Goal: Task Accomplishment & Management: Manage account settings

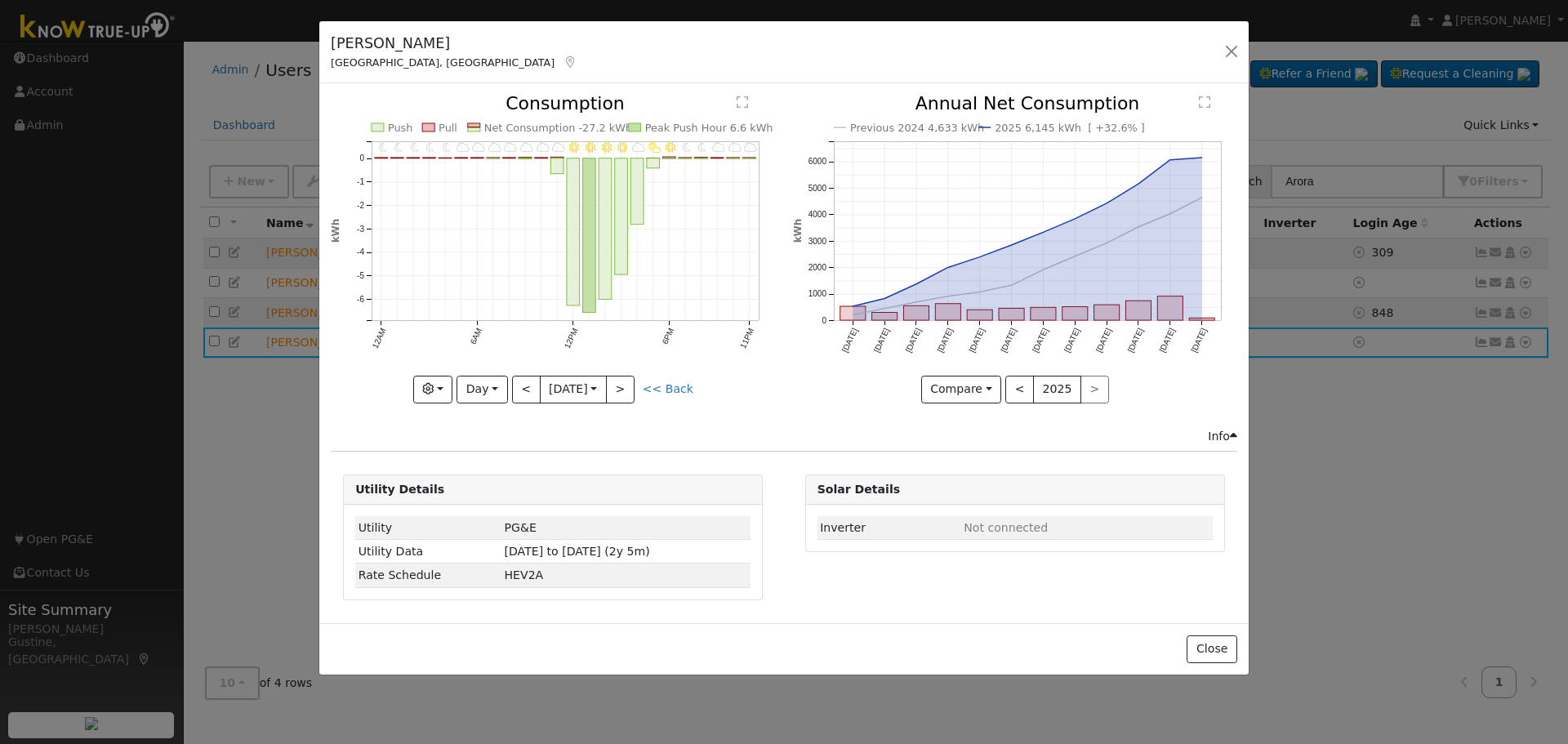
click at [1246, 57] on div "[PERSON_NAME] [GEOGRAPHIC_DATA], [GEOGRAPHIC_DATA] Default Account Default Acco…" at bounding box center [784, 53] width 930 height 63
click at [1235, 53] on button "button" at bounding box center [1231, 52] width 23 height 23
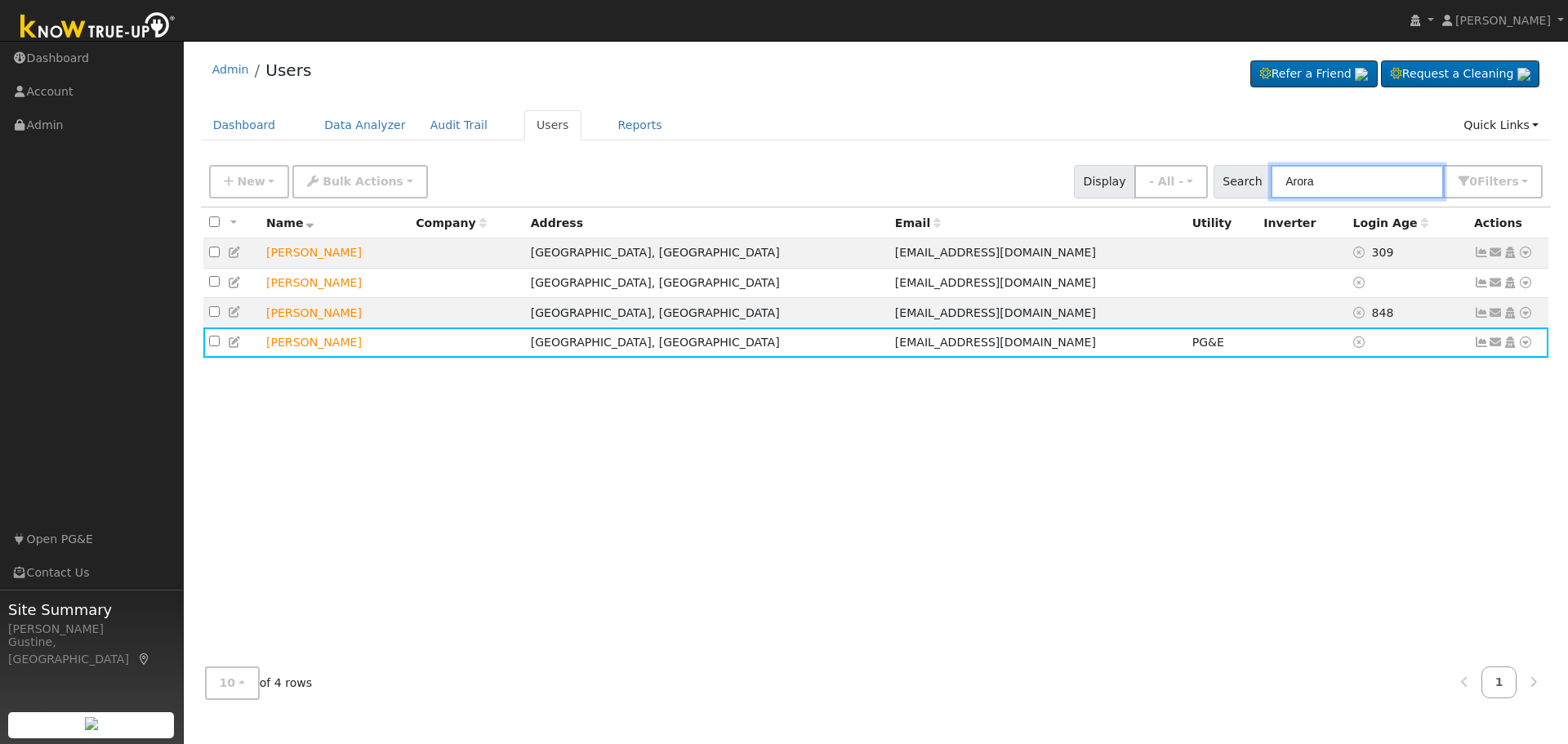
drag, startPoint x: 1402, startPoint y: 186, endPoint x: 1221, endPoint y: 163, distance: 182.5
click at [1221, 163] on div "New Add User Quick Add Quick Connect Quick Convert Lead Bulk Actions Send Email…" at bounding box center [875, 179] width 1339 height 39
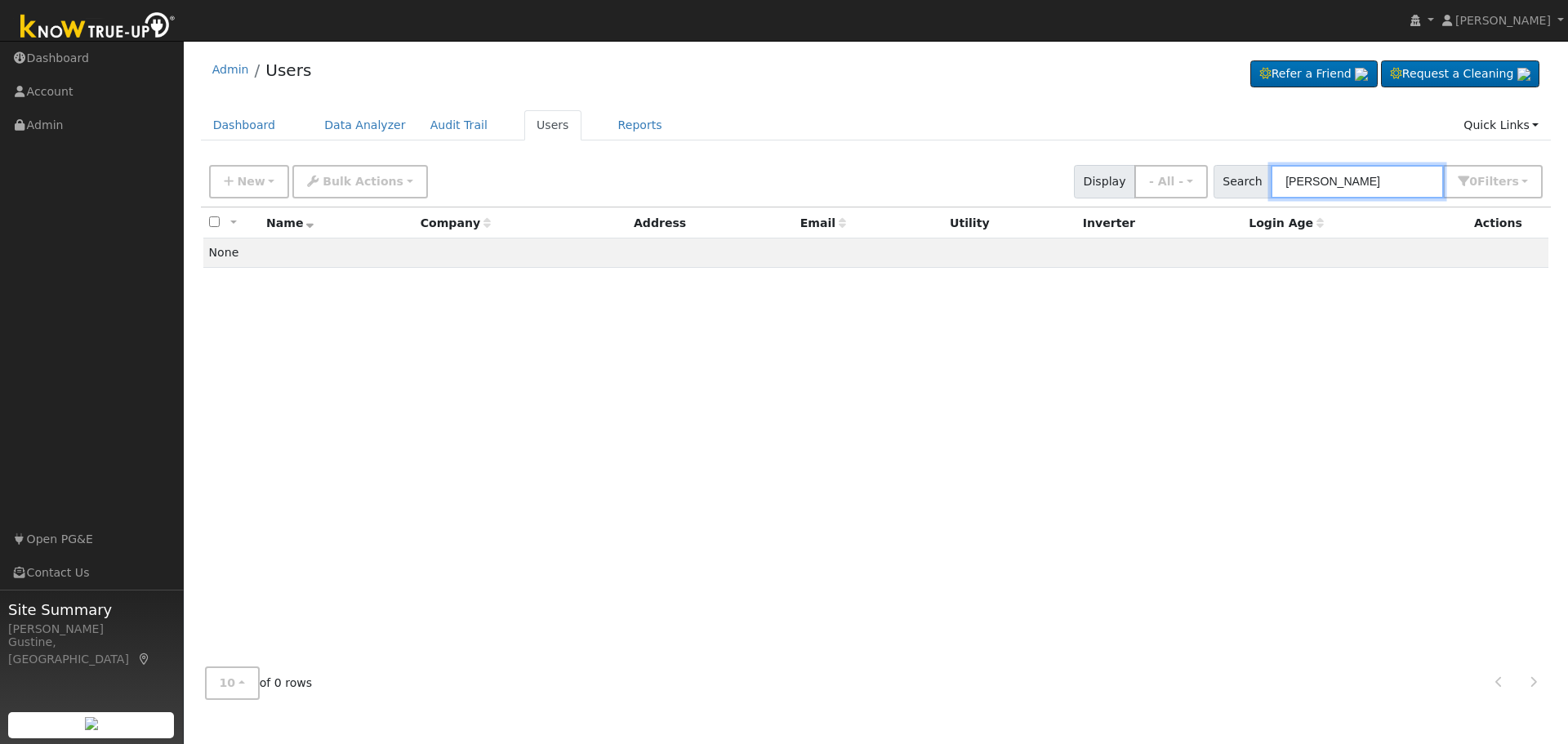
type input "[PERSON_NAME]"
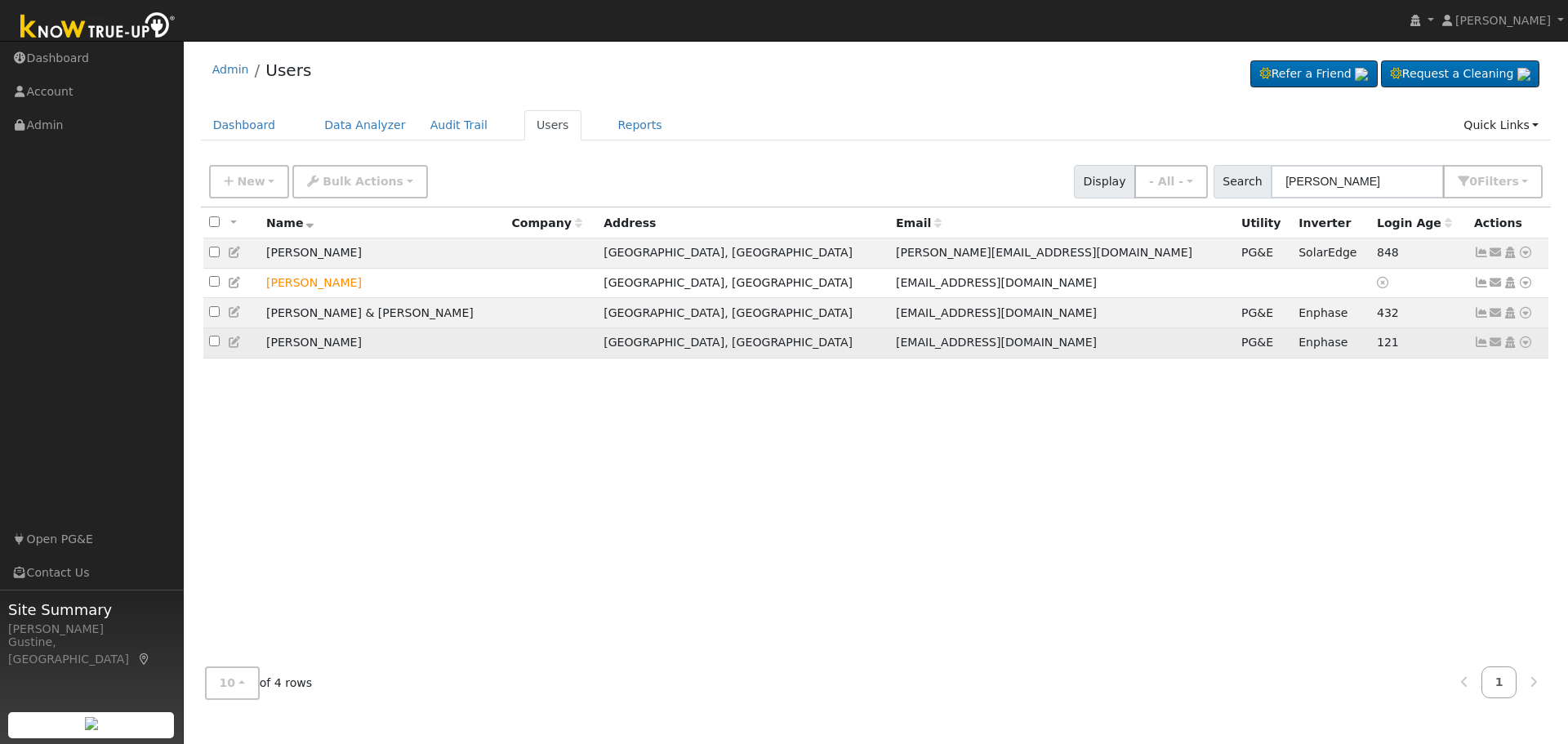
click at [1480, 348] on icon at bounding box center [1480, 342] width 14 height 12
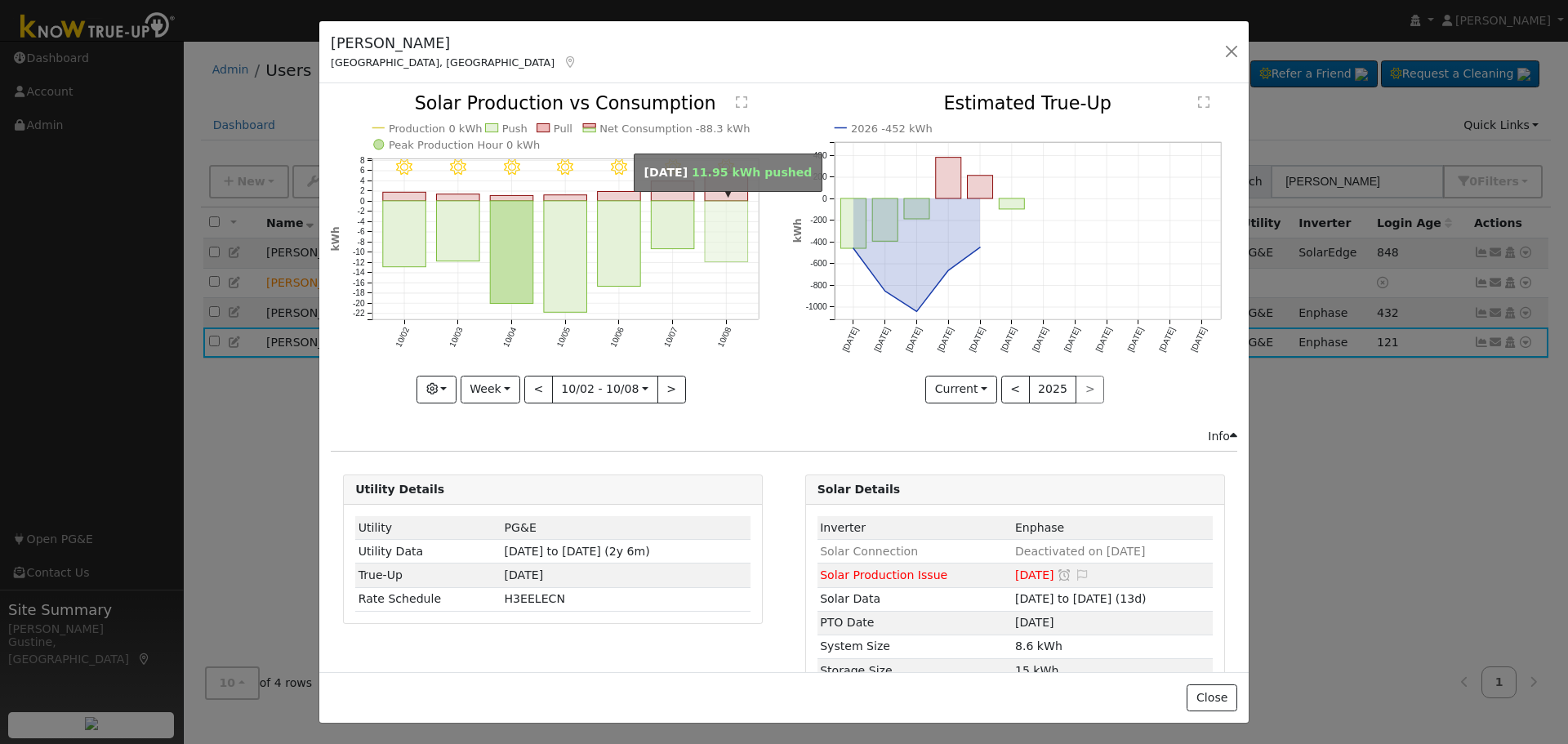
click at [717, 222] on rect "onclick=""" at bounding box center [726, 231] width 43 height 62
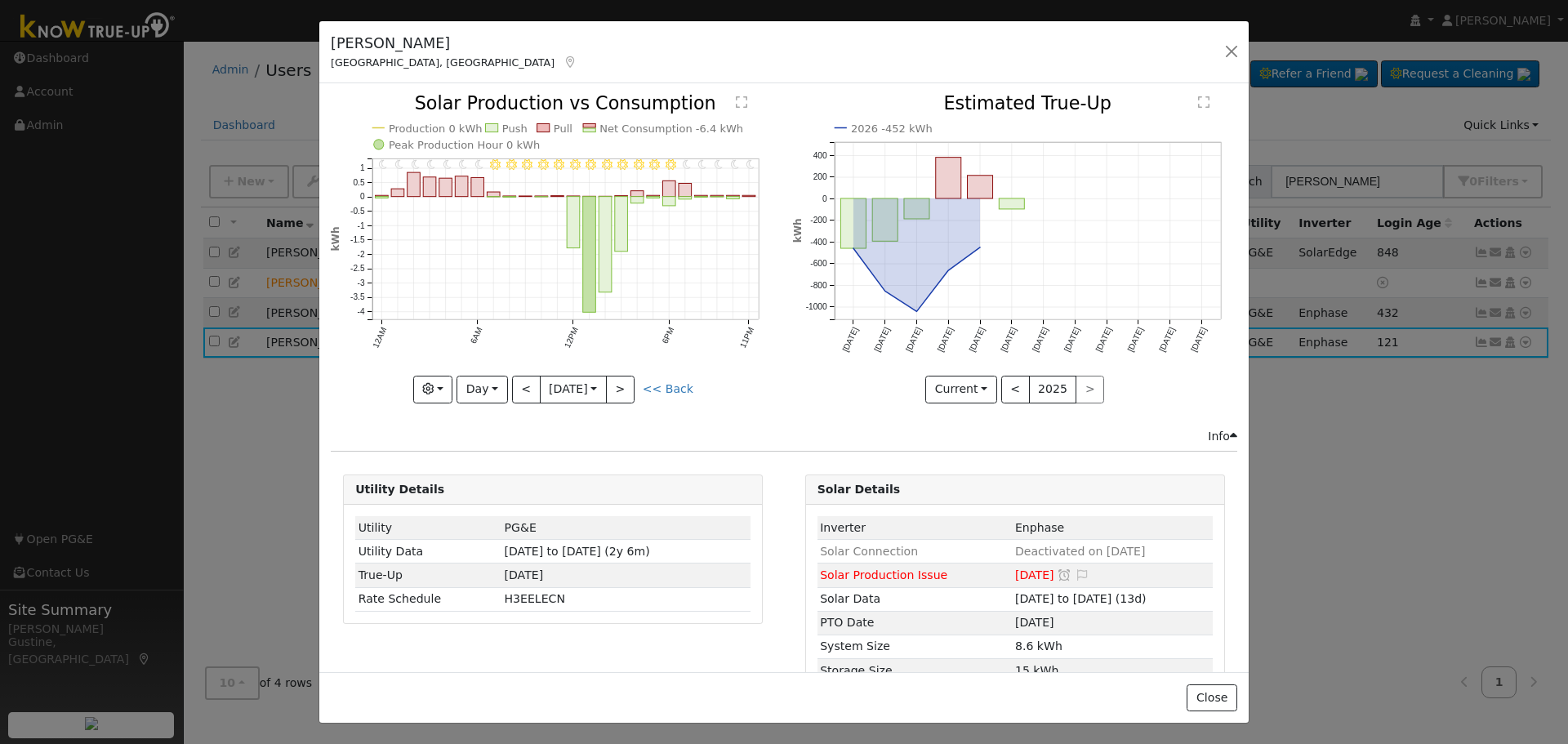
click at [525, 364] on icon "11PM - Clear 10PM - Clear 9PM - Clear 8PM - Clear 7PM - Clear 6PM - Clear 5PM -…" at bounding box center [552, 247] width 444 height 306
click at [521, 376] on button "<" at bounding box center [526, 389] width 29 height 28
click at [521, 377] on div "11PM - Clear 10PM - Clear 9PM - Clear 8PM - Clear 7PM - Clear 6PM - Clear 5PM -…" at bounding box center [552, 248] width 444 height 308
click at [520, 377] on button "<" at bounding box center [526, 389] width 29 height 28
type input "[DATE]"
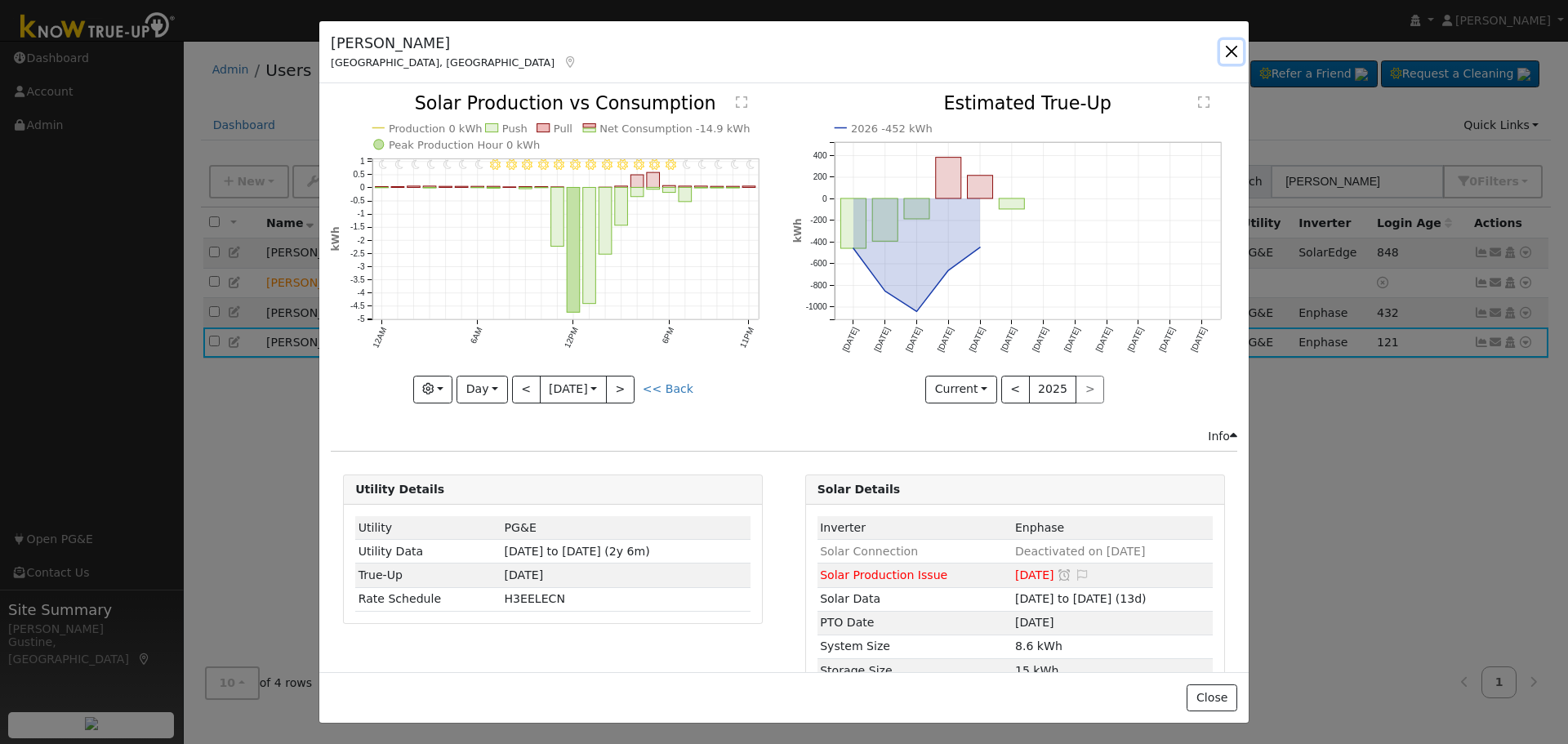
click at [1229, 51] on button "button" at bounding box center [1231, 52] width 23 height 23
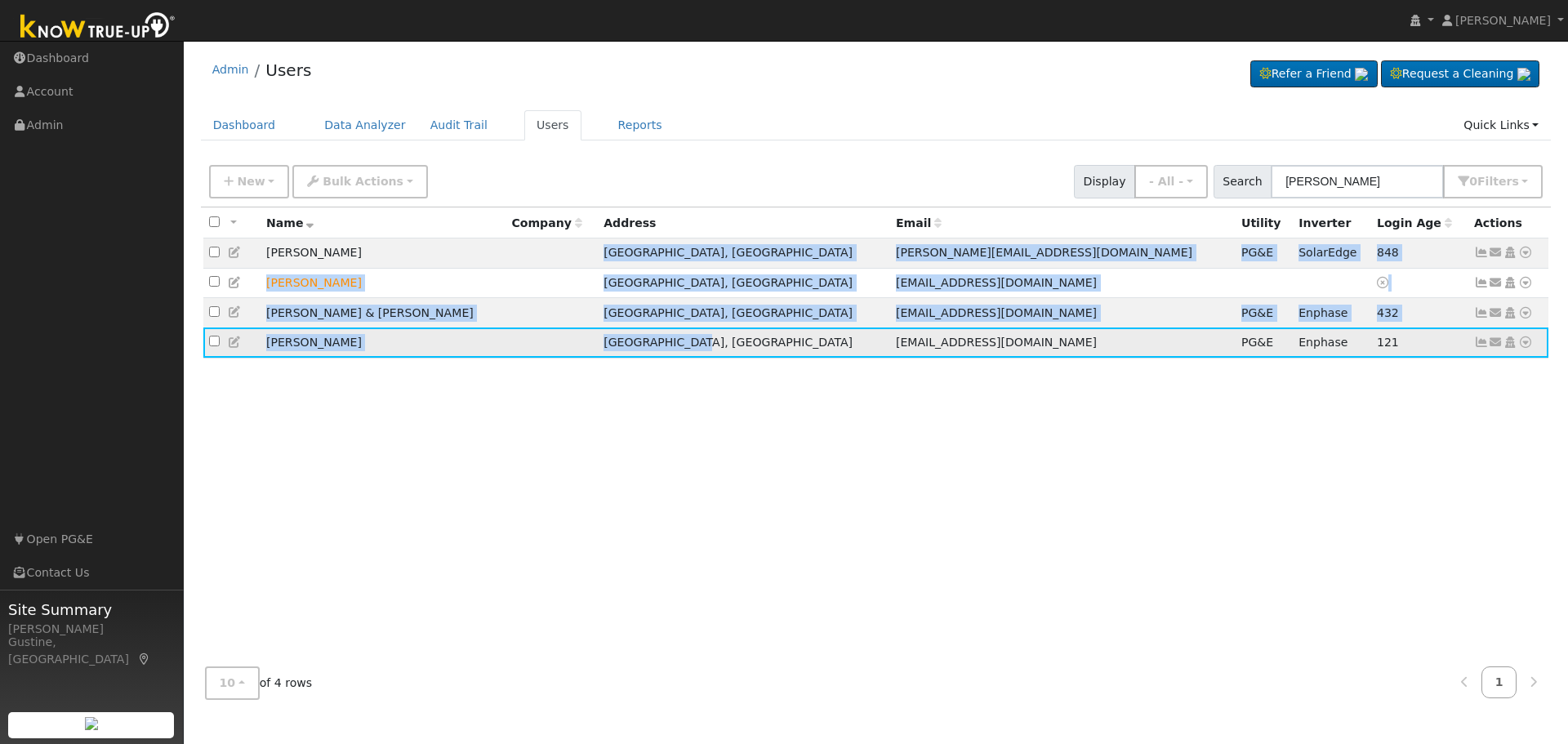
drag, startPoint x: 662, startPoint y: 246, endPoint x: 785, endPoint y: 341, distance: 155.4
click at [785, 341] on tbody "[PERSON_NAME] [GEOGRAPHIC_DATA], [GEOGRAPHIC_DATA] [PERSON_NAME][EMAIL_ADDRESS]…" at bounding box center [876, 297] width 1346 height 119
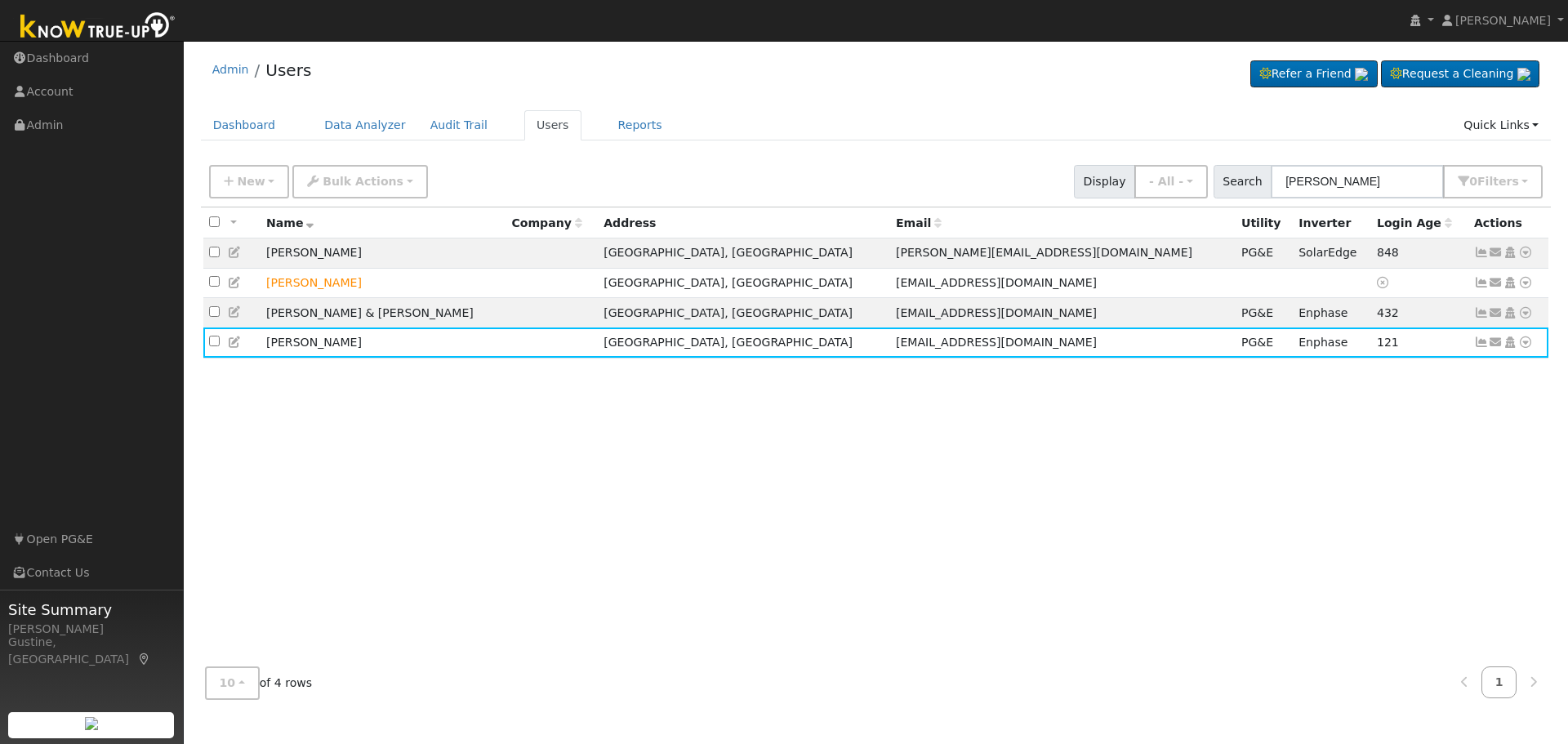
click at [781, 367] on div "All None All on page None on page Name Company Address Email Utility Inverter L…" at bounding box center [876, 431] width 1350 height 447
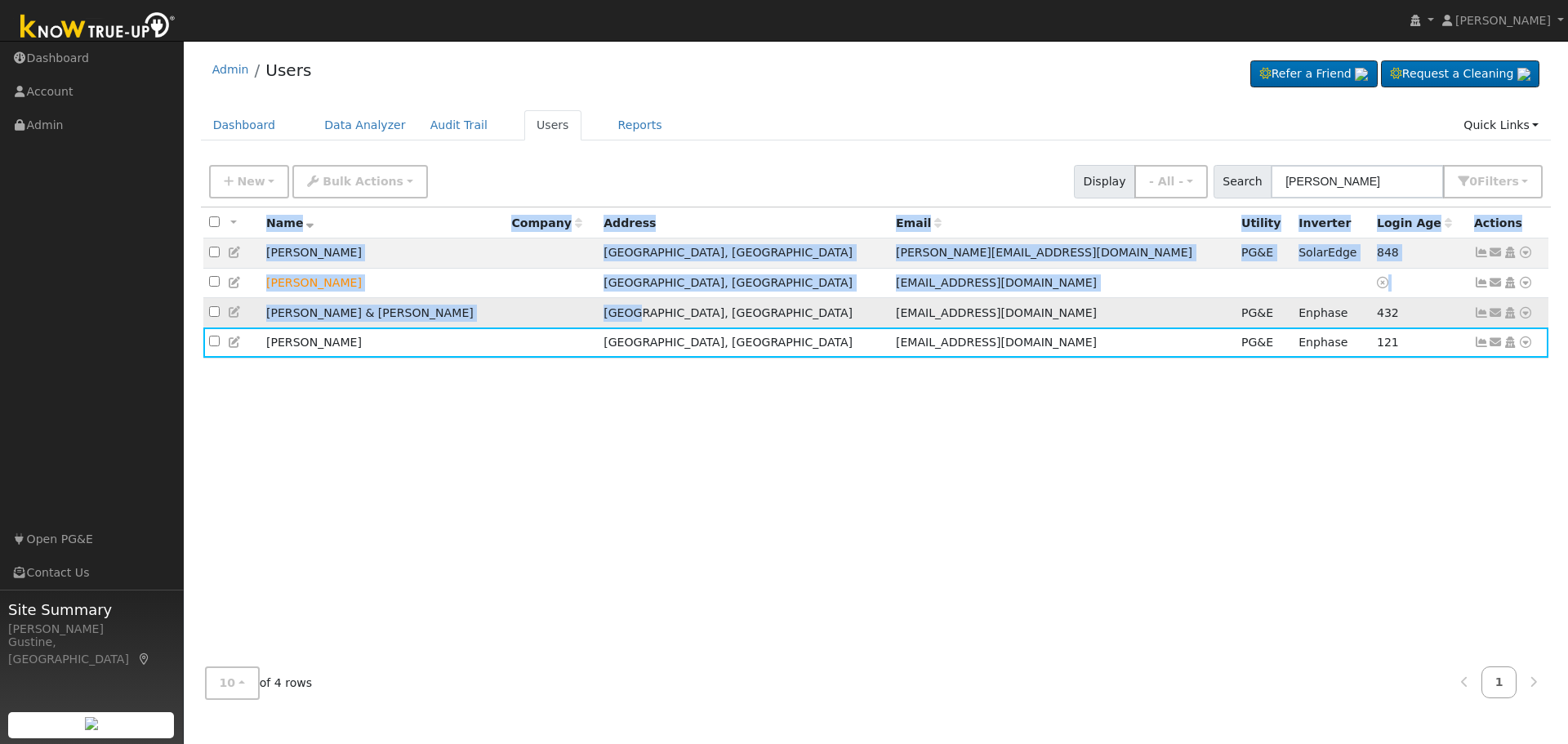
drag, startPoint x: 781, startPoint y: 364, endPoint x: 693, endPoint y: 310, distance: 103.2
click at [693, 310] on div "All None All on page None on page Name Company Address Email Utility Inverter L…" at bounding box center [876, 431] width 1350 height 447
click at [713, 376] on div "All None All on page None on page Name Company Address Email Utility Inverter L…" at bounding box center [876, 431] width 1350 height 447
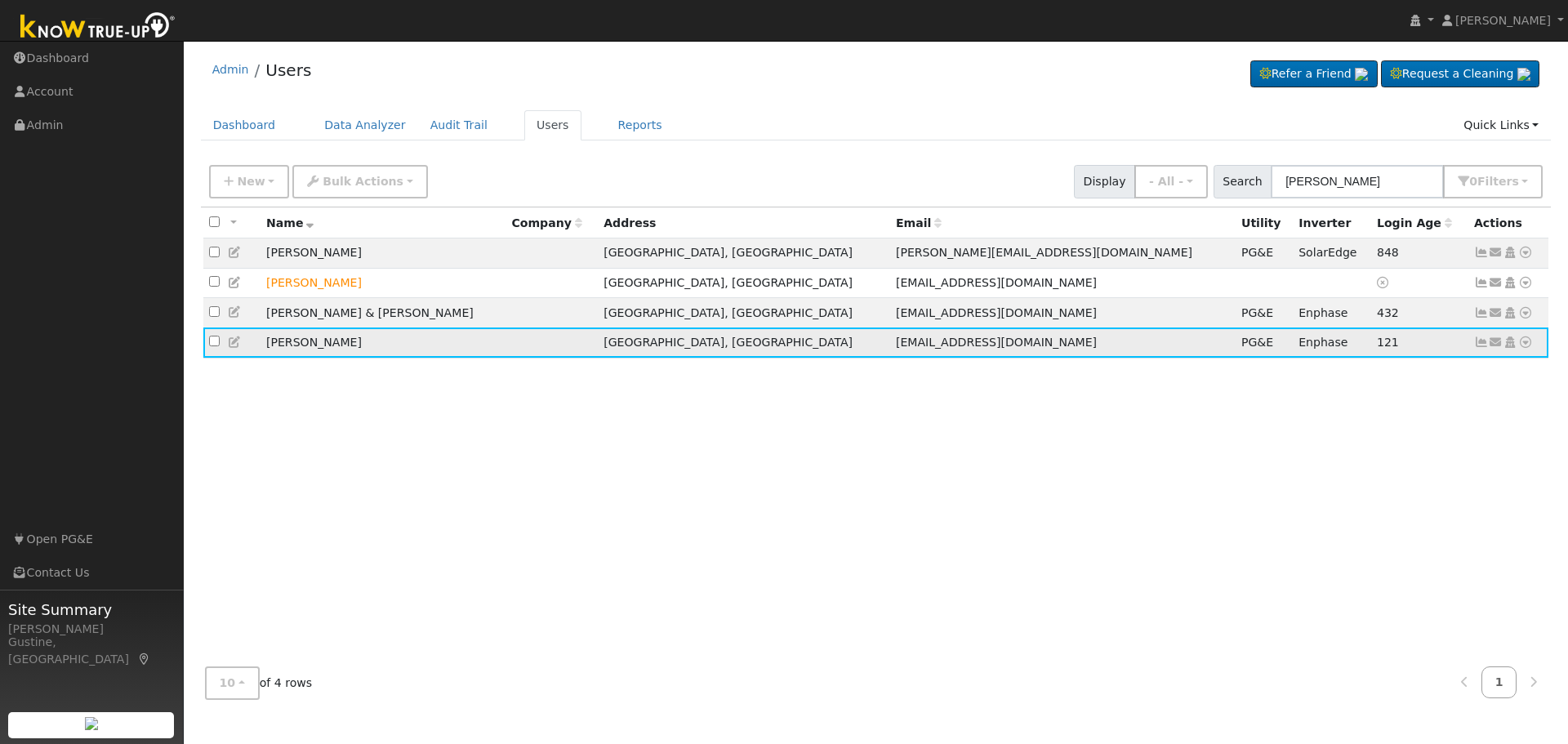
click at [758, 355] on td "[GEOGRAPHIC_DATA], [GEOGRAPHIC_DATA]" at bounding box center [743, 343] width 292 height 30
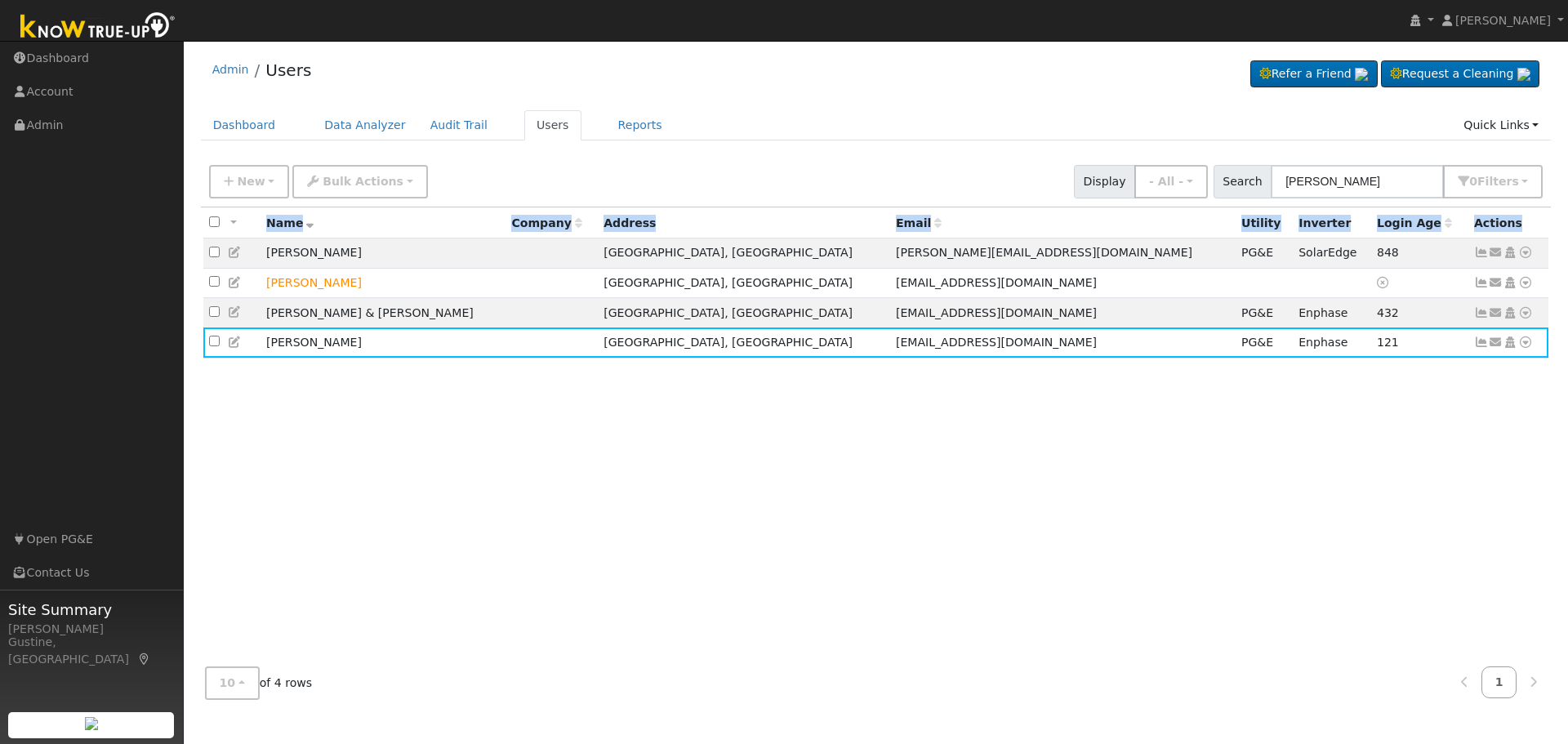
drag, startPoint x: 263, startPoint y: 245, endPoint x: 1505, endPoint y: 392, distance: 1250.7
click at [1505, 392] on div "All None All on page None on page Name Company Address Email Utility Inverter L…" at bounding box center [876, 431] width 1350 height 447
click at [1361, 420] on div "All None All on page None on page Name Company Address Email Utility Inverter L…" at bounding box center [876, 431] width 1350 height 447
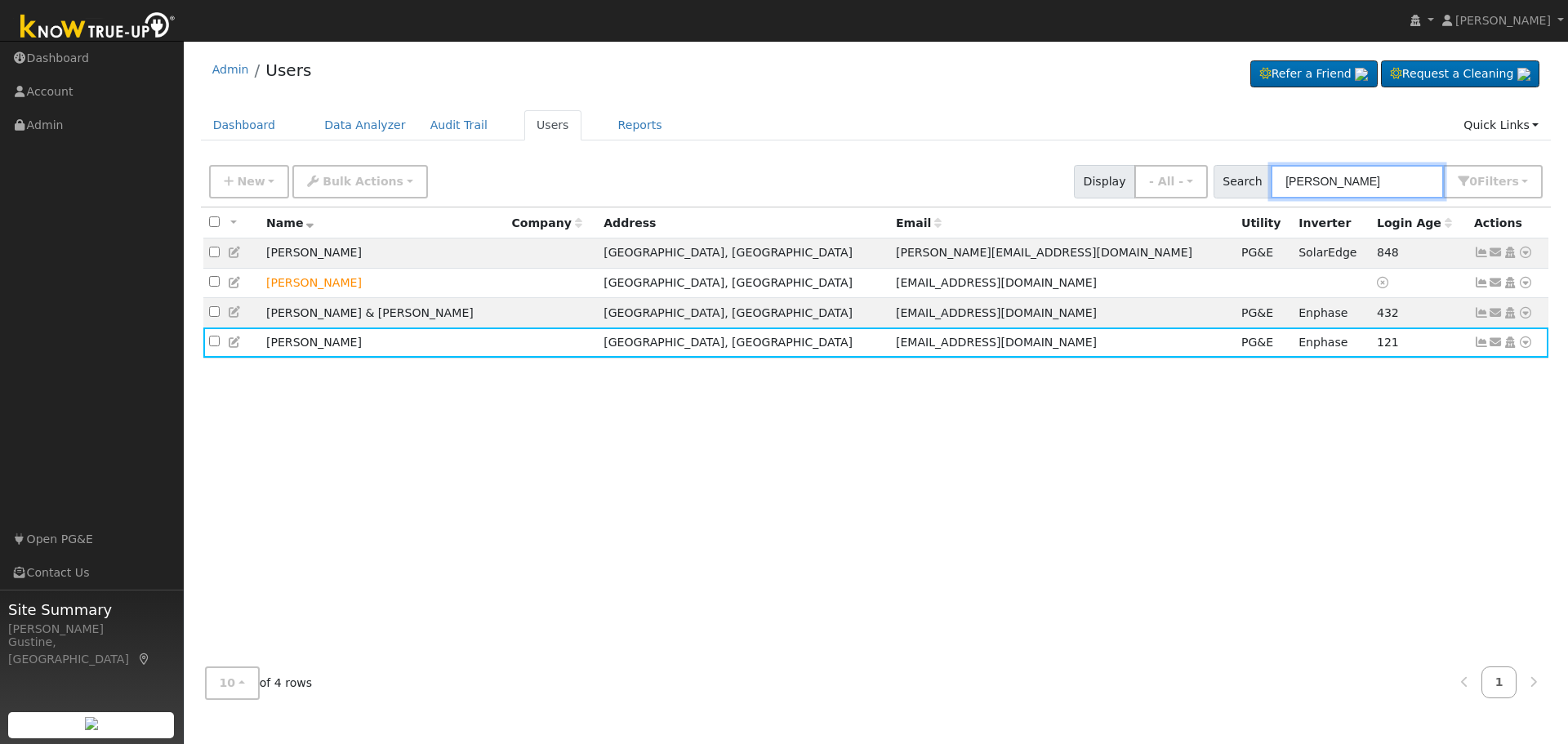
drag, startPoint x: 1389, startPoint y: 175, endPoint x: 1030, endPoint y: 172, distance: 359.0
click at [1030, 173] on div "New Add User Quick Add Quick Connect Quick Convert Lead Bulk Actions Send Email…" at bounding box center [875, 179] width 1339 height 39
paste input "[STREET_ADDRESS]"
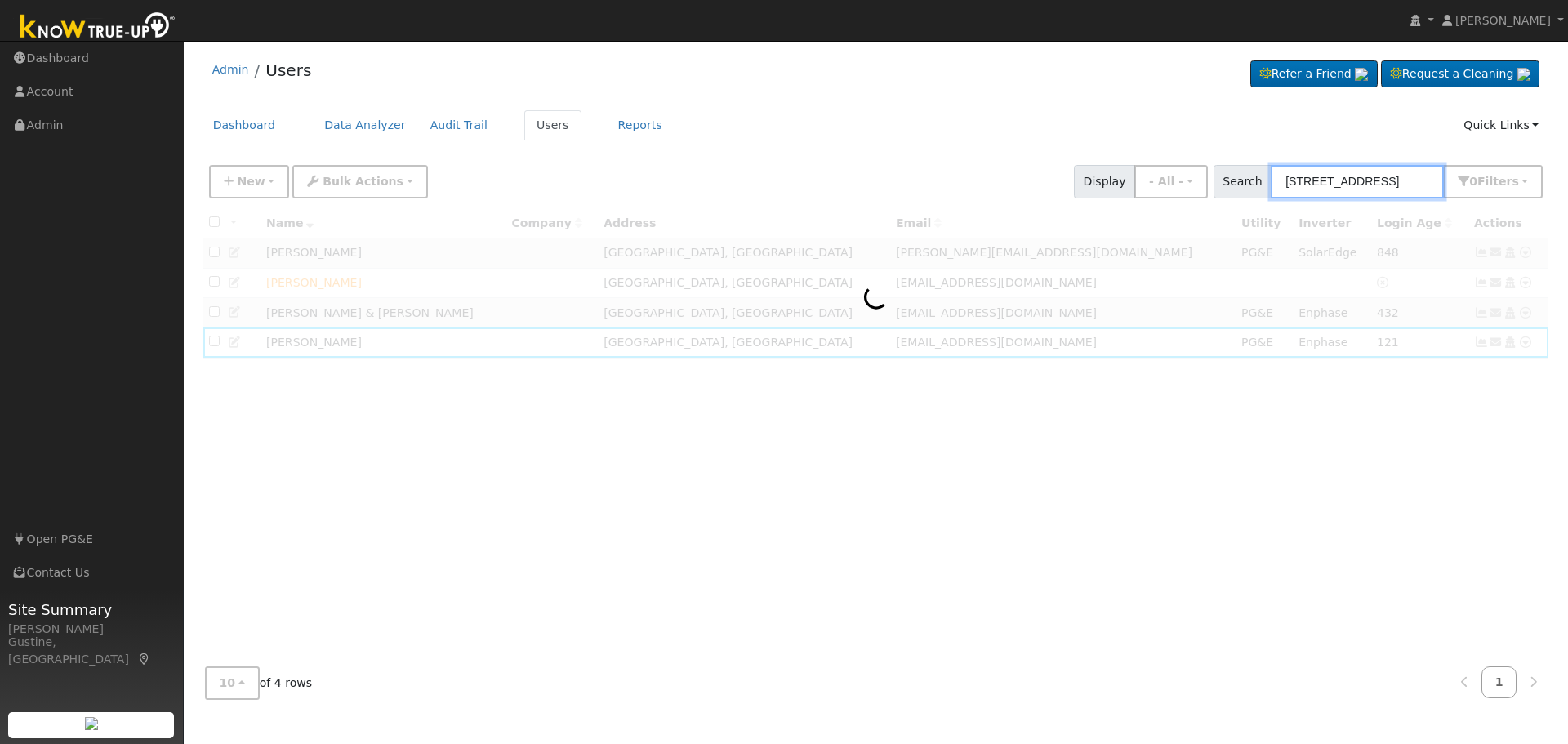
click at [1328, 180] on input "[STREET_ADDRESS]" at bounding box center [1357, 181] width 173 height 33
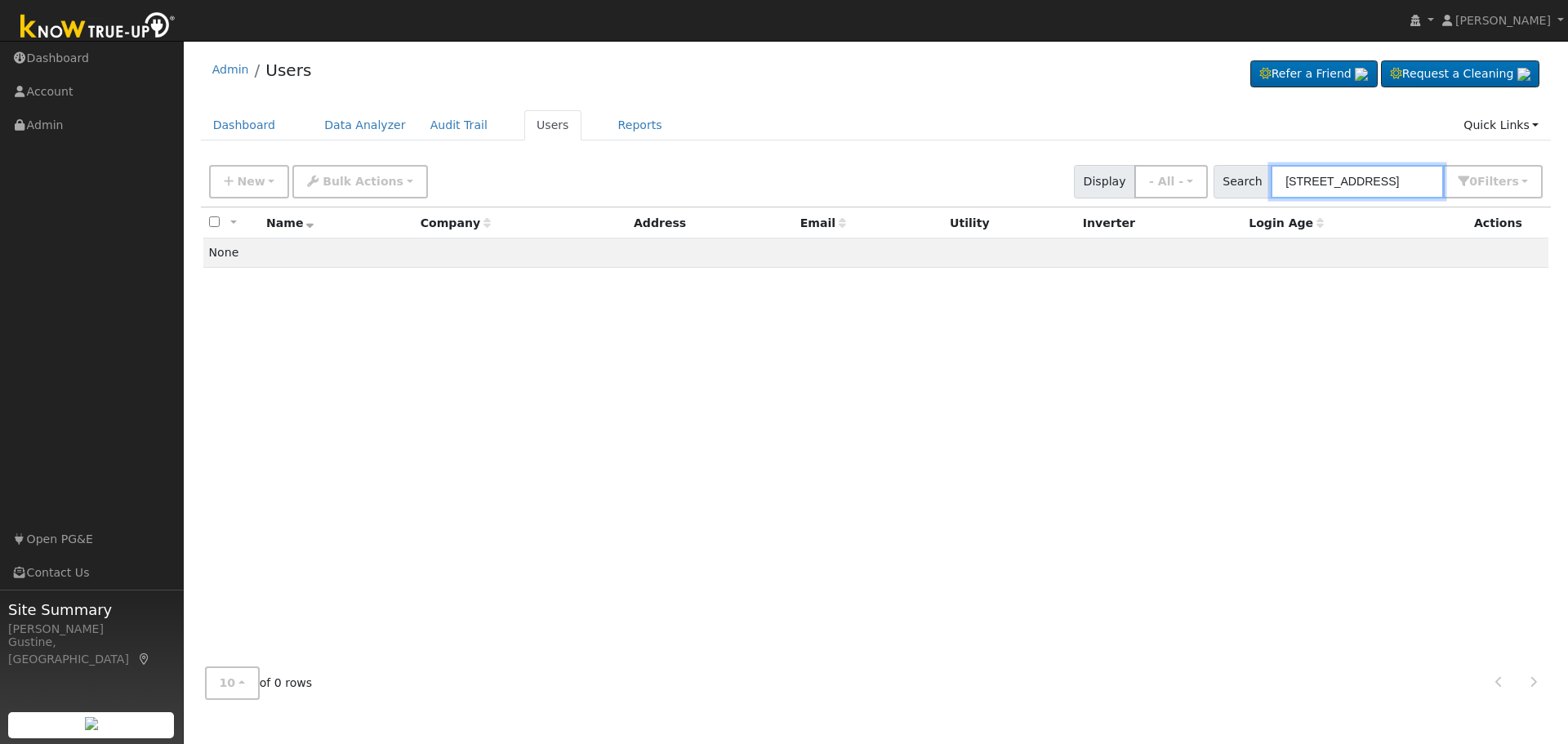
click at [1397, 170] on input "[STREET_ADDRESS]" at bounding box center [1357, 181] width 173 height 33
click at [1395, 171] on input "[STREET_ADDRESS]" at bounding box center [1357, 181] width 173 height 33
paste input "[PERSON_NAME]"
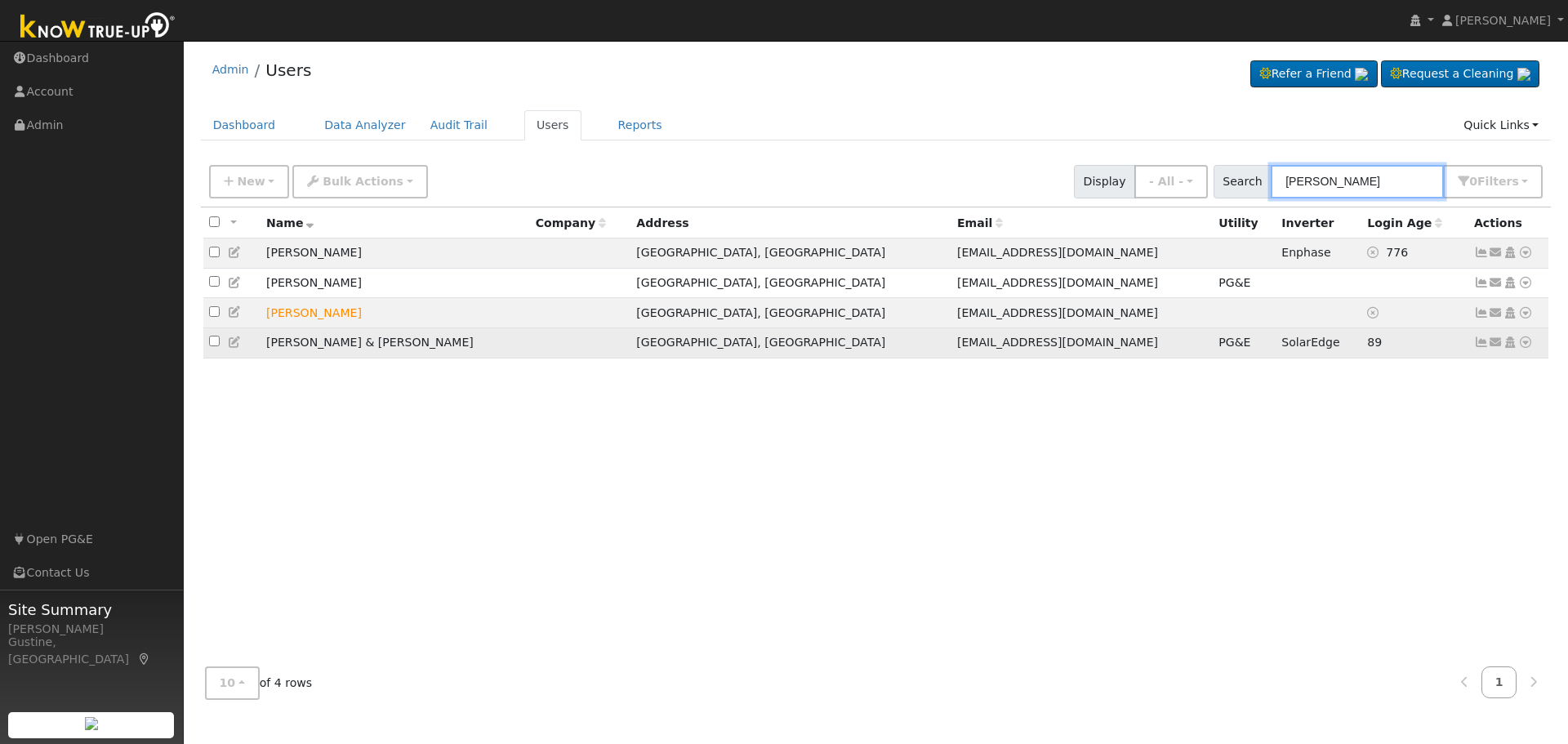
type input "[PERSON_NAME]"
click at [1480, 348] on icon at bounding box center [1480, 342] width 14 height 12
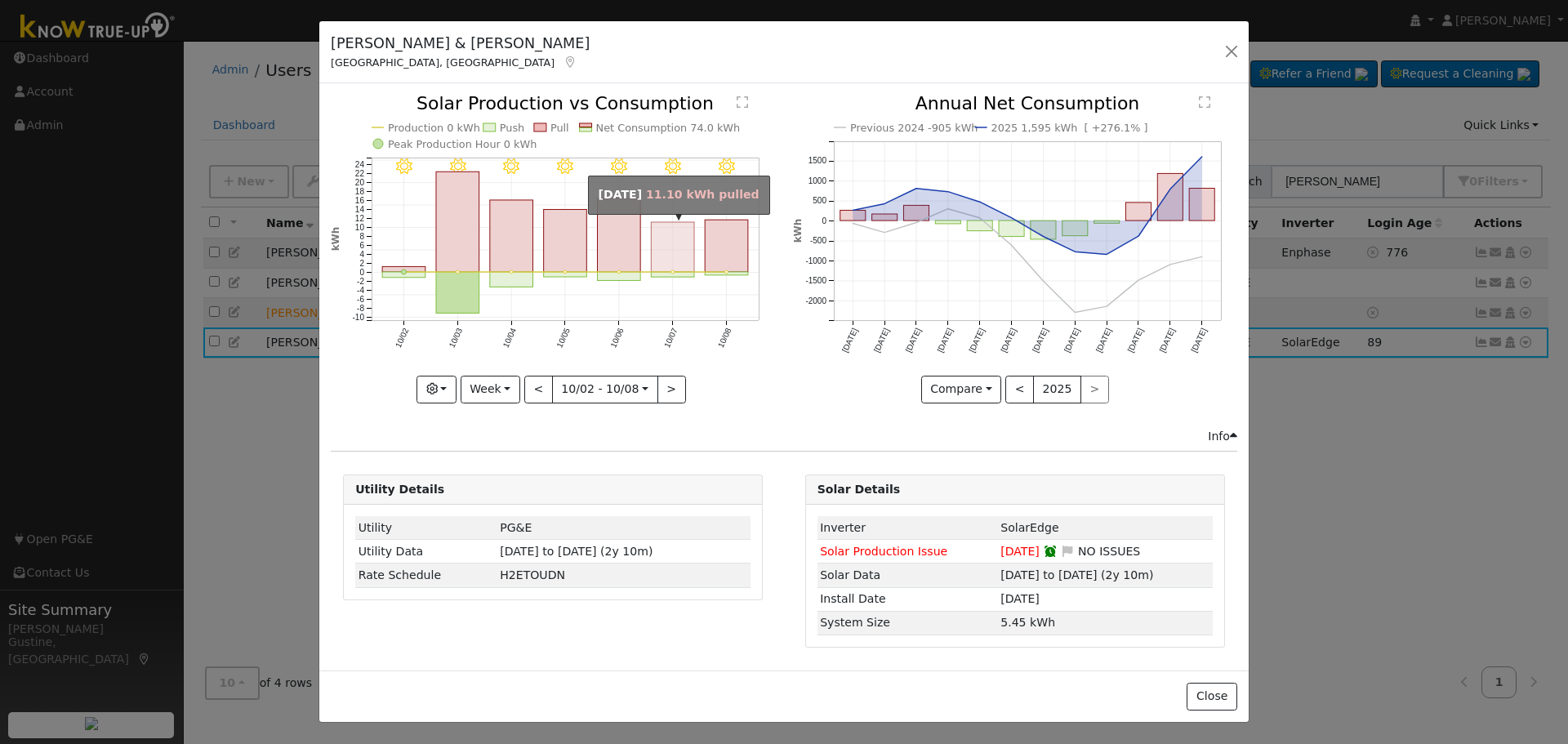
click at [677, 252] on rect "onclick=""" at bounding box center [673, 247] width 43 height 50
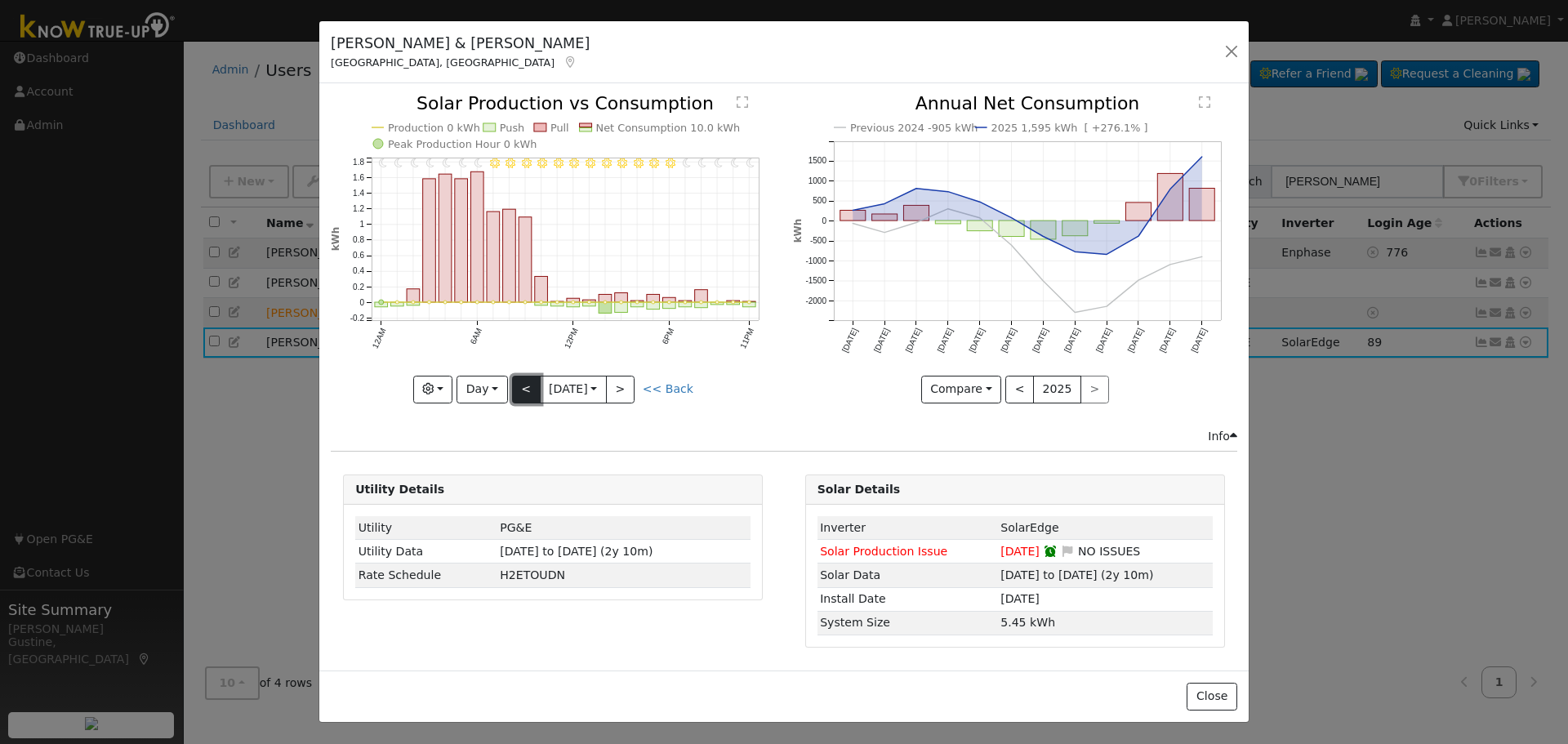
click at [515, 384] on button "<" at bounding box center [526, 389] width 29 height 28
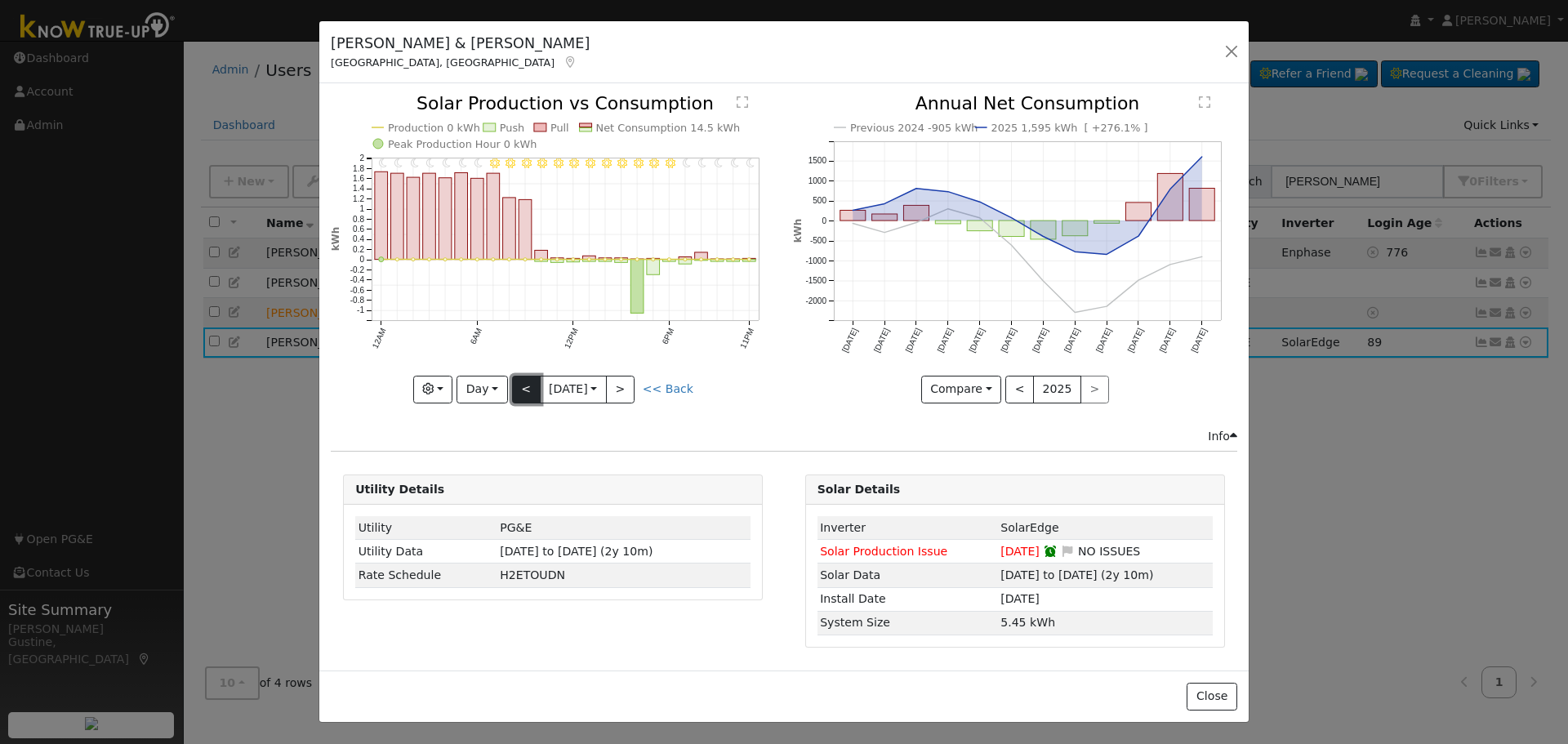
click at [521, 396] on button "<" at bounding box center [526, 389] width 29 height 28
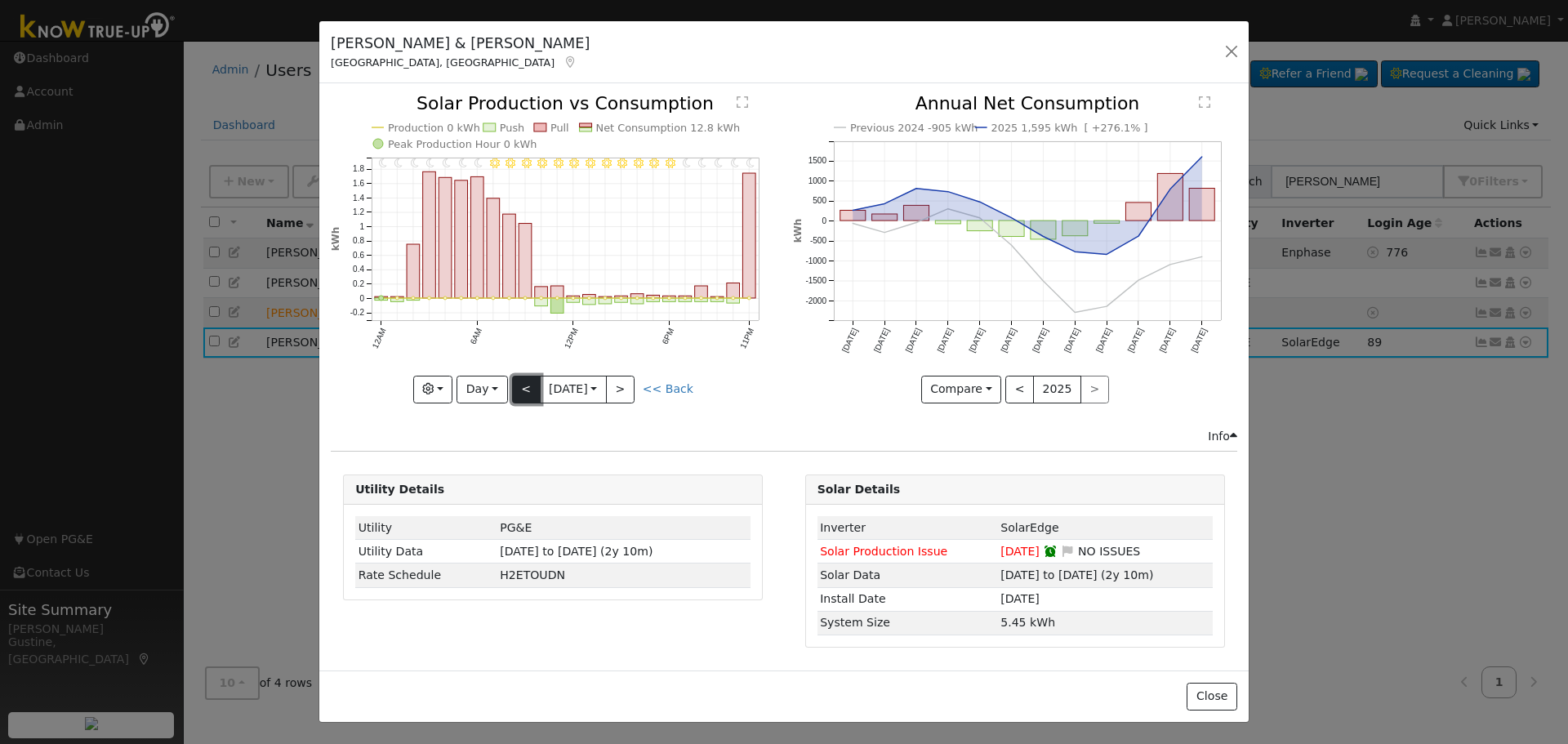
click at [521, 396] on button "<" at bounding box center [526, 389] width 29 height 28
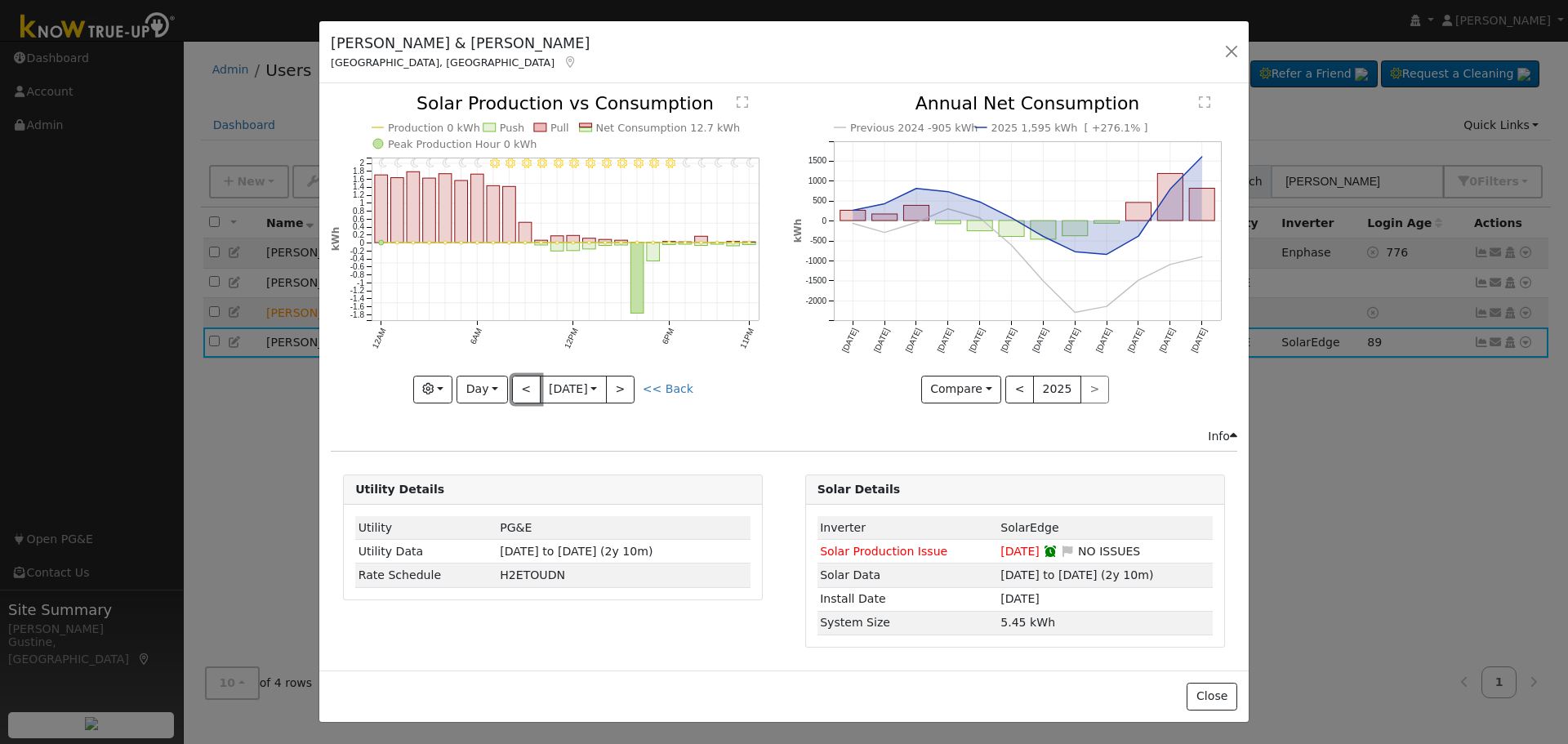
click at [521, 393] on button "<" at bounding box center [526, 389] width 29 height 28
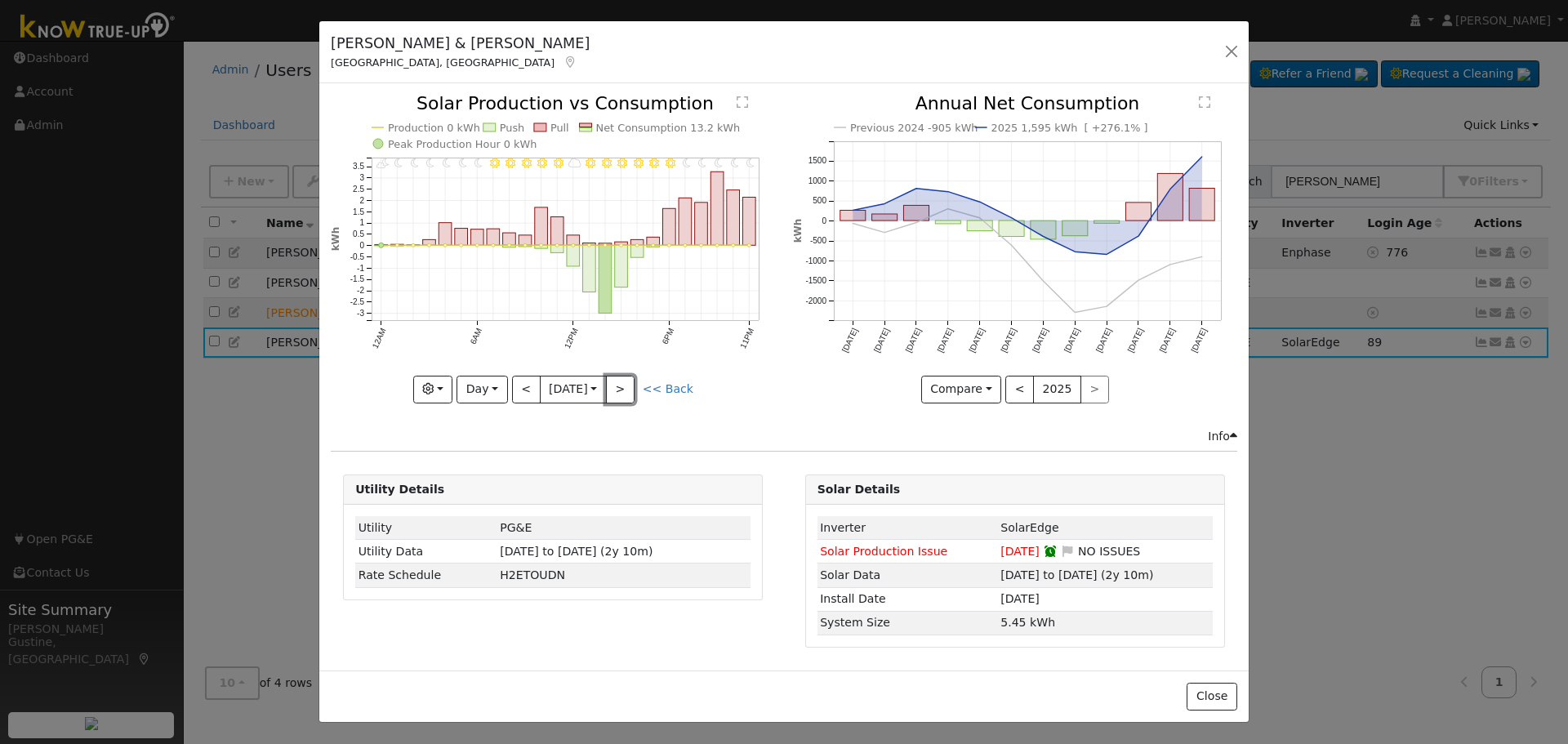
click at [631, 389] on button ">" at bounding box center [620, 389] width 29 height 28
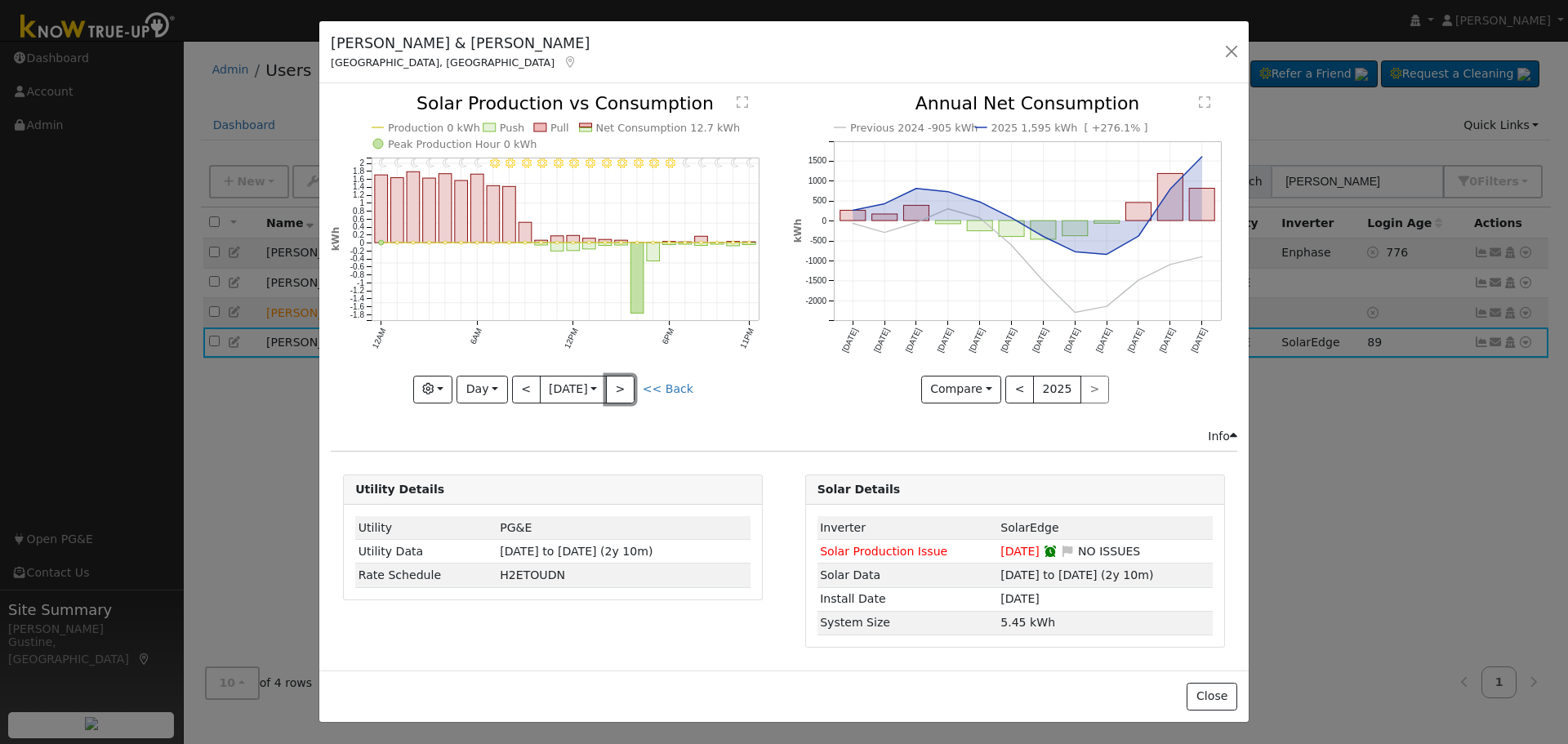
click at [629, 389] on button ">" at bounding box center [620, 389] width 29 height 28
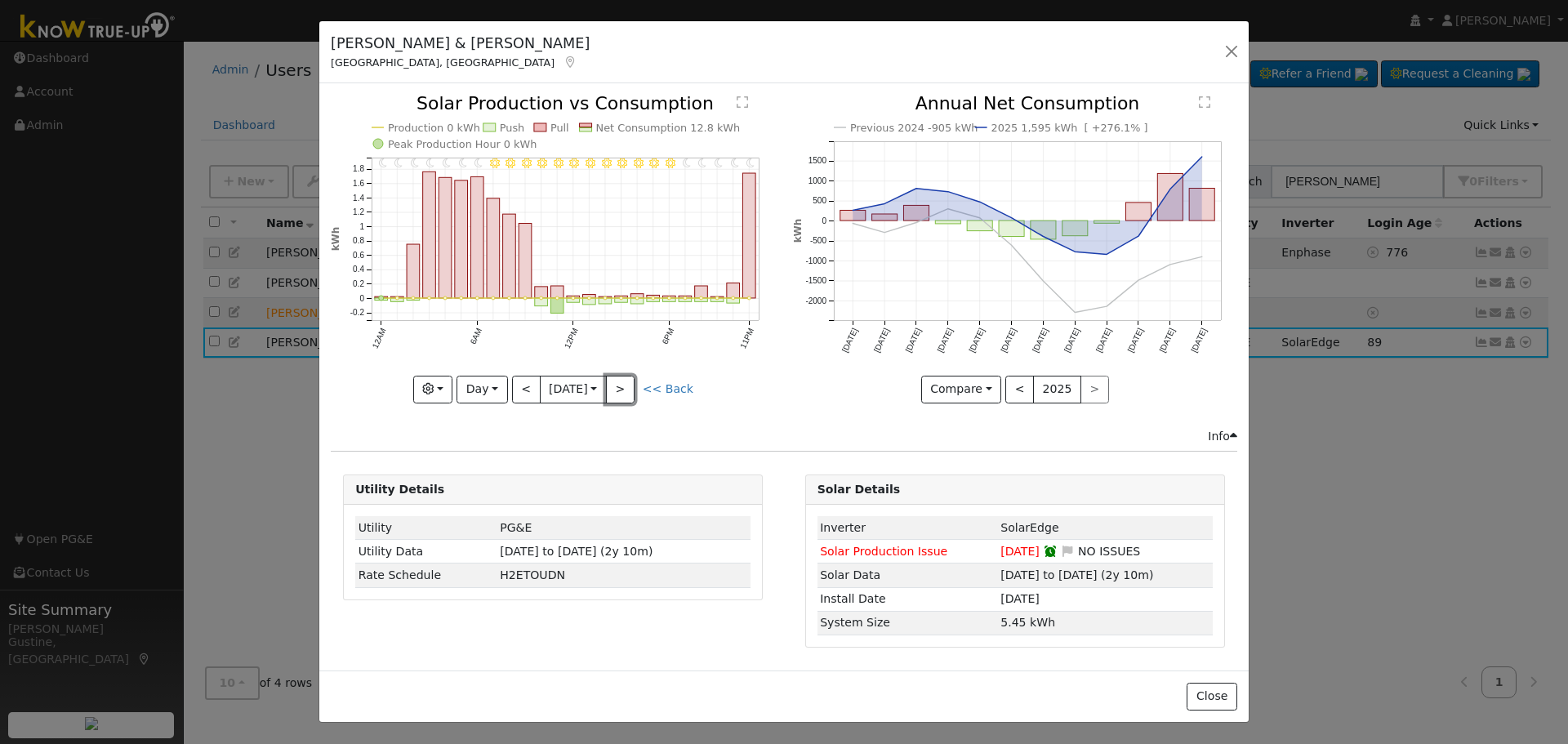
click at [626, 383] on button ">" at bounding box center [620, 389] width 29 height 28
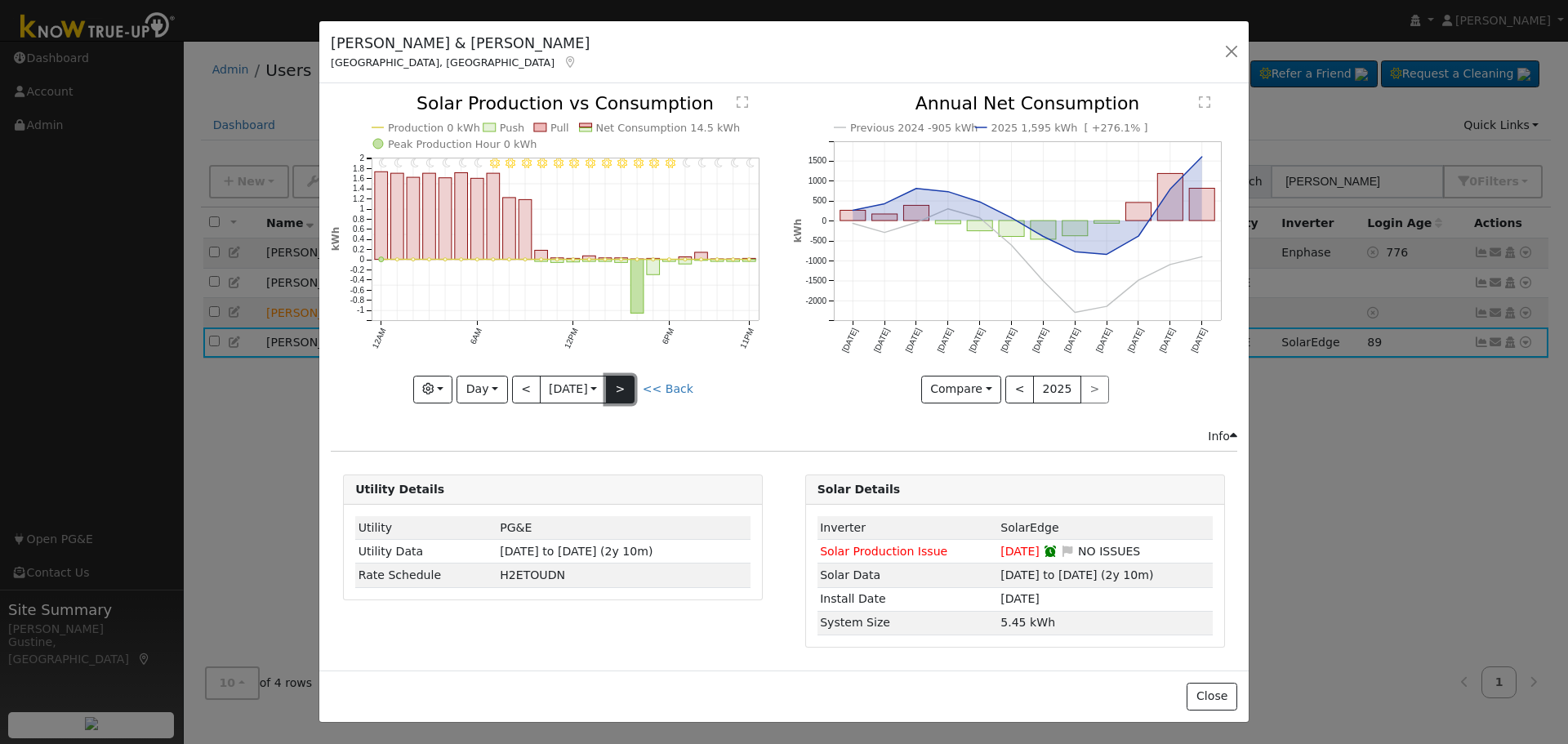
click at [634, 385] on button ">" at bounding box center [620, 389] width 29 height 28
type input "[DATE]"
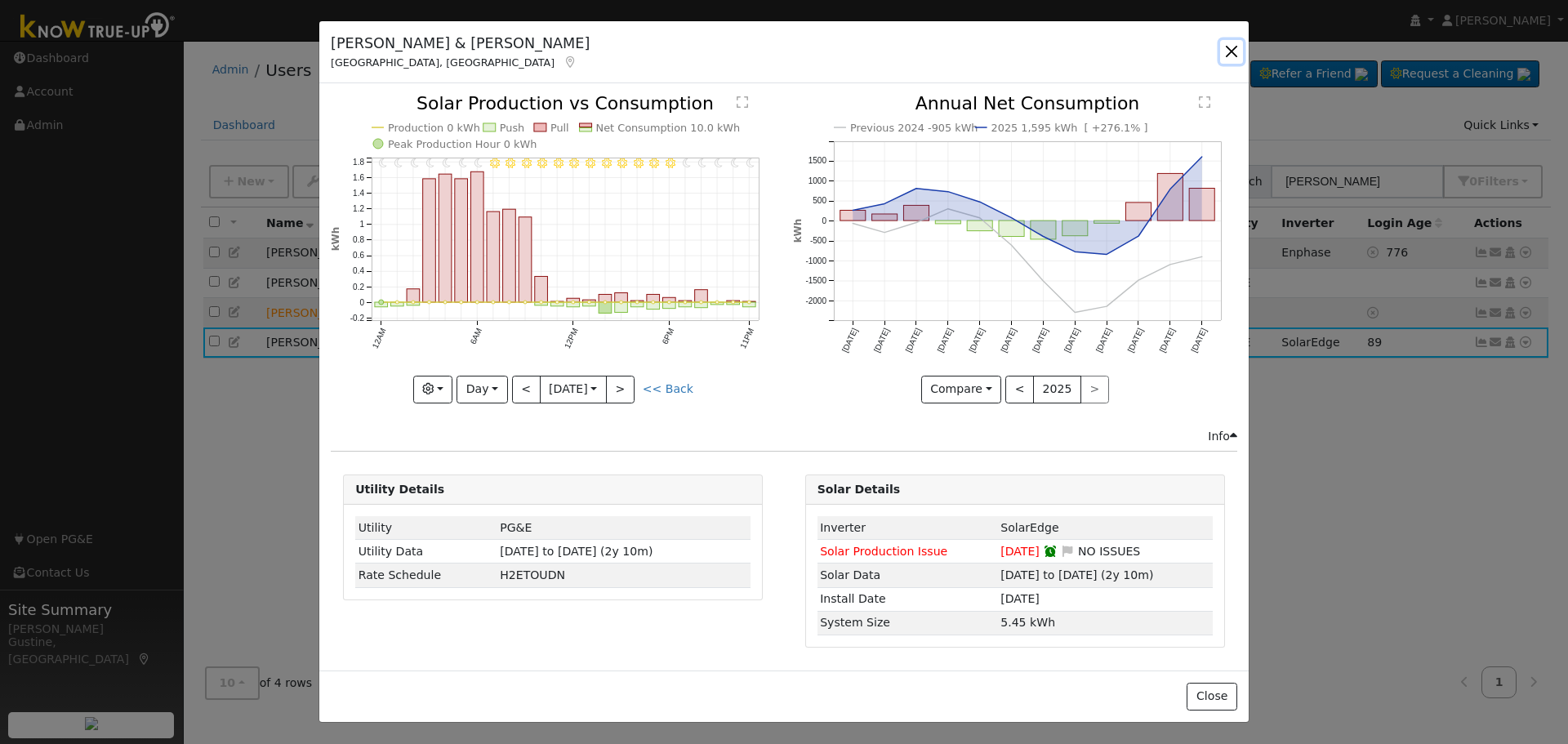
click at [1231, 43] on button "button" at bounding box center [1231, 52] width 23 height 23
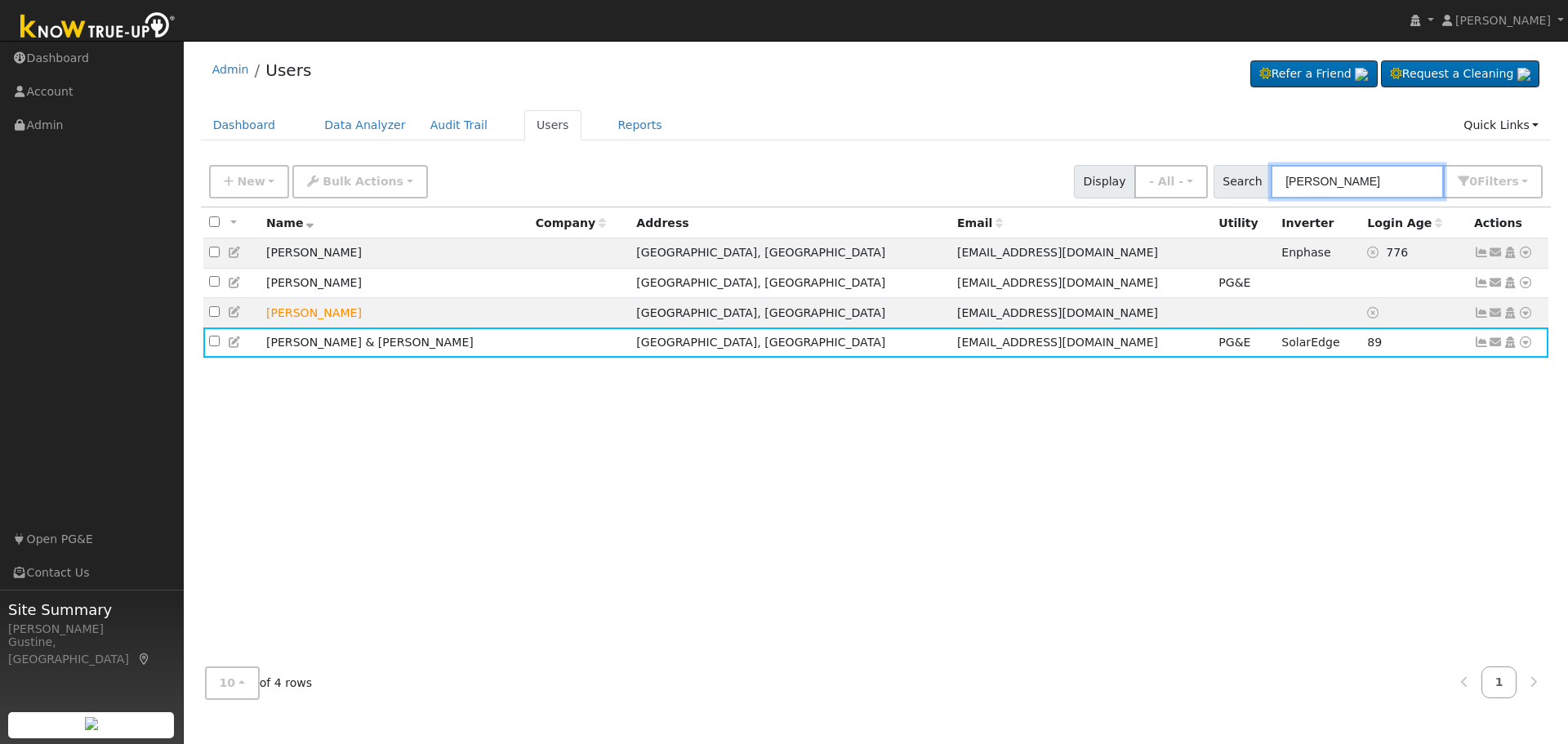
drag, startPoint x: 1387, startPoint y: 167, endPoint x: 1007, endPoint y: 126, distance: 382.2
click at [1009, 127] on div "Admin Users Refer a Friend Request a Cleaning" at bounding box center [876, 380] width 1368 height 663
paste input "[PERSON_NAME]"
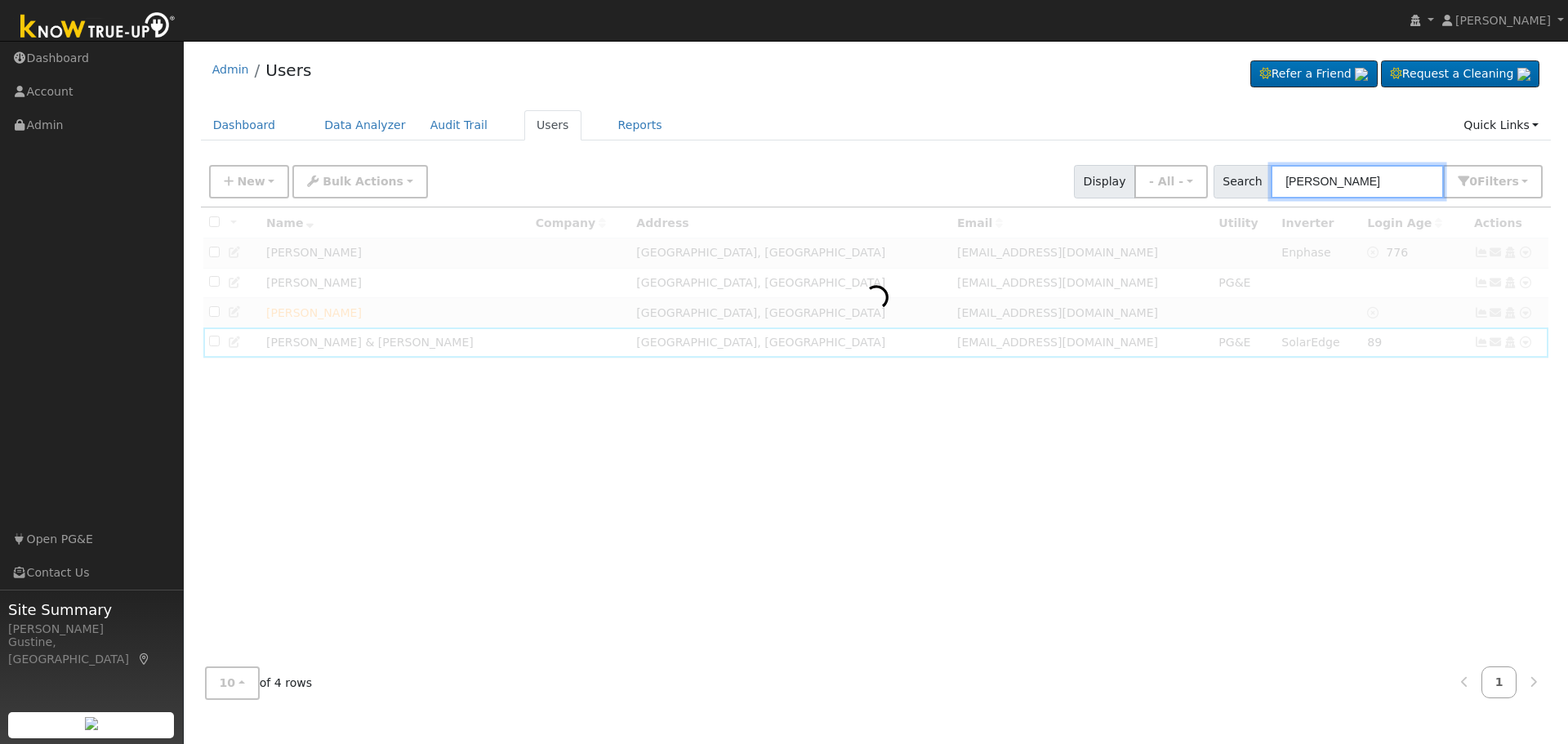
drag, startPoint x: 1338, startPoint y: 180, endPoint x: 1566, endPoint y: 178, distance: 228.0
click at [1565, 178] on div "User Profile First name Last name Email Email Notifications No Emails No Emails…" at bounding box center [876, 392] width 1384 height 703
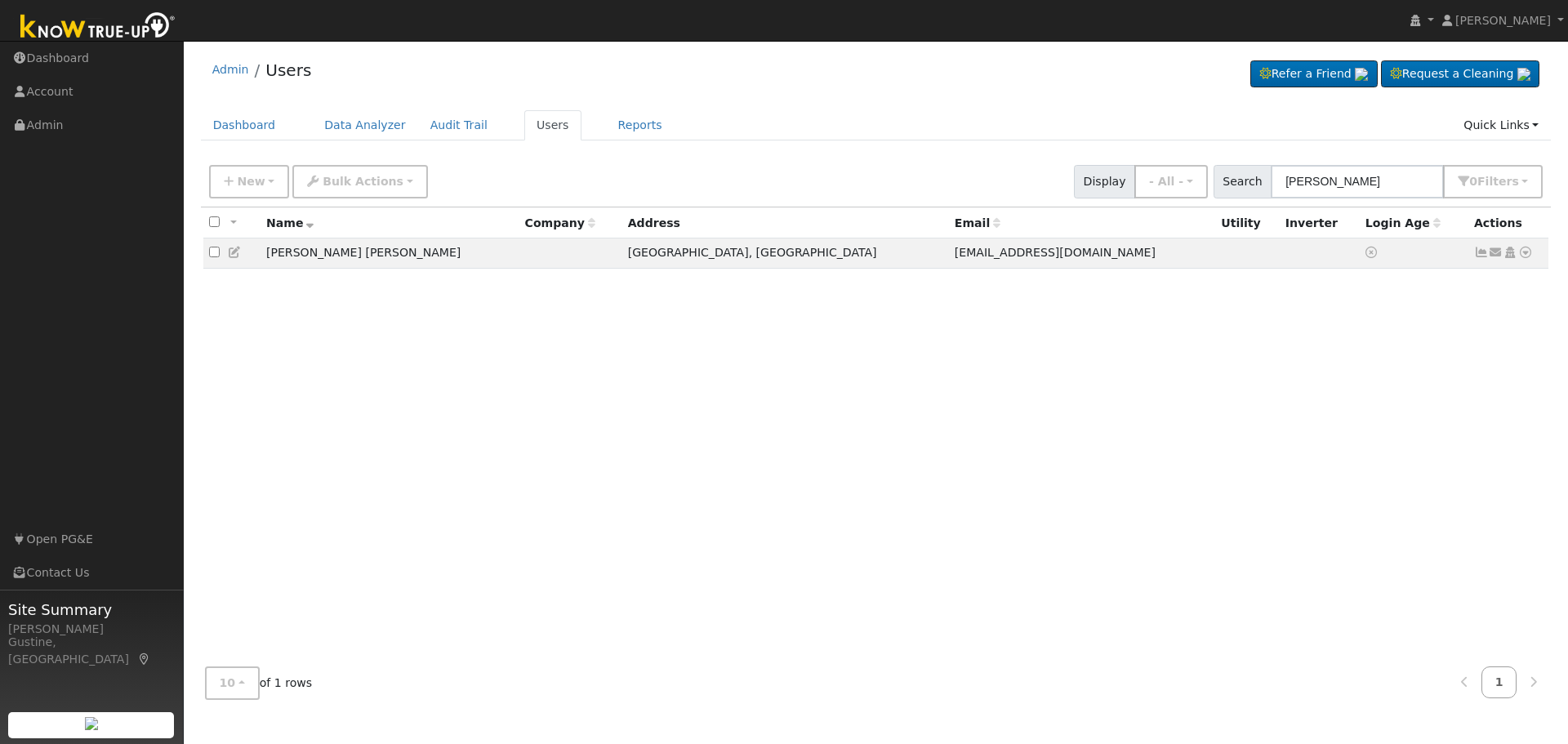
click at [1305, 199] on div "New Add User Quick Add Quick Connect Quick Convert Lead Bulk Actions Send Email…" at bounding box center [876, 182] width 1350 height 50
click at [1307, 188] on input "[PERSON_NAME]" at bounding box center [1357, 181] width 173 height 33
click at [1307, 181] on input "[PERSON_NAME]" at bounding box center [1357, 181] width 173 height 33
click at [1314, 175] on input "[PERSON_NAME]" at bounding box center [1357, 181] width 173 height 33
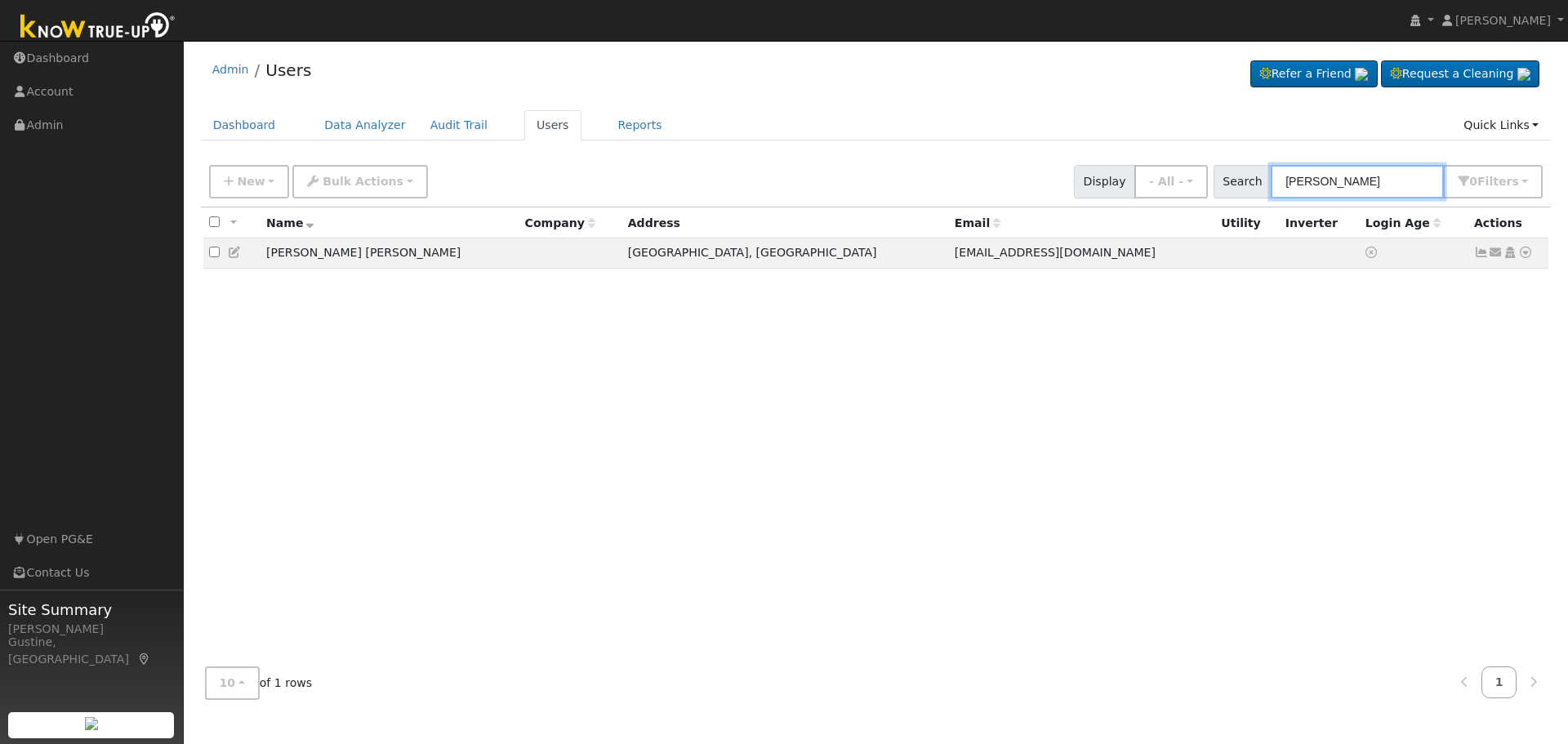
click at [1314, 175] on input "[PERSON_NAME]" at bounding box center [1357, 181] width 173 height 33
click at [1309, 189] on input "[PERSON_NAME]" at bounding box center [1357, 181] width 173 height 33
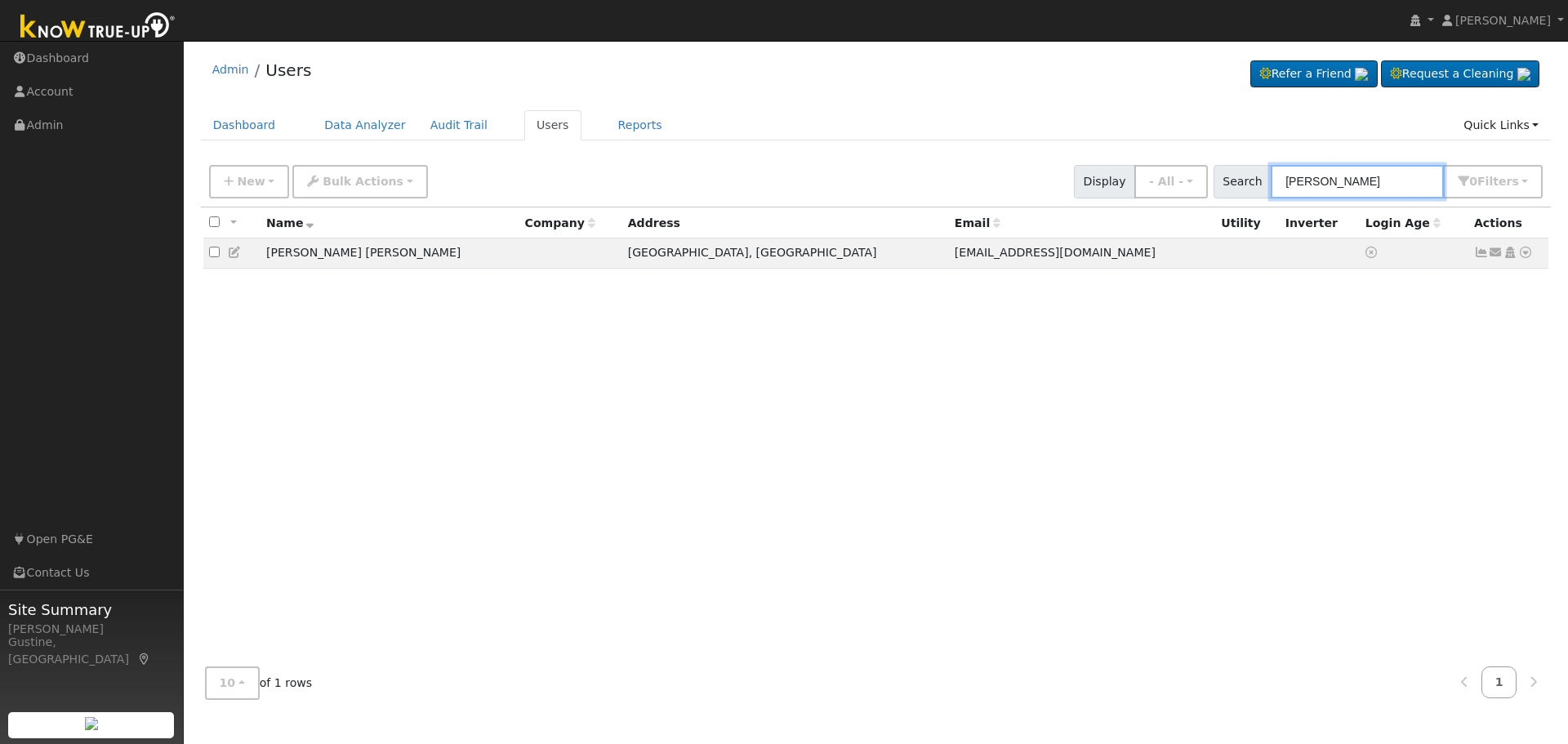
paste input "[PERSON_NAME]"
type input "[PERSON_NAME]"
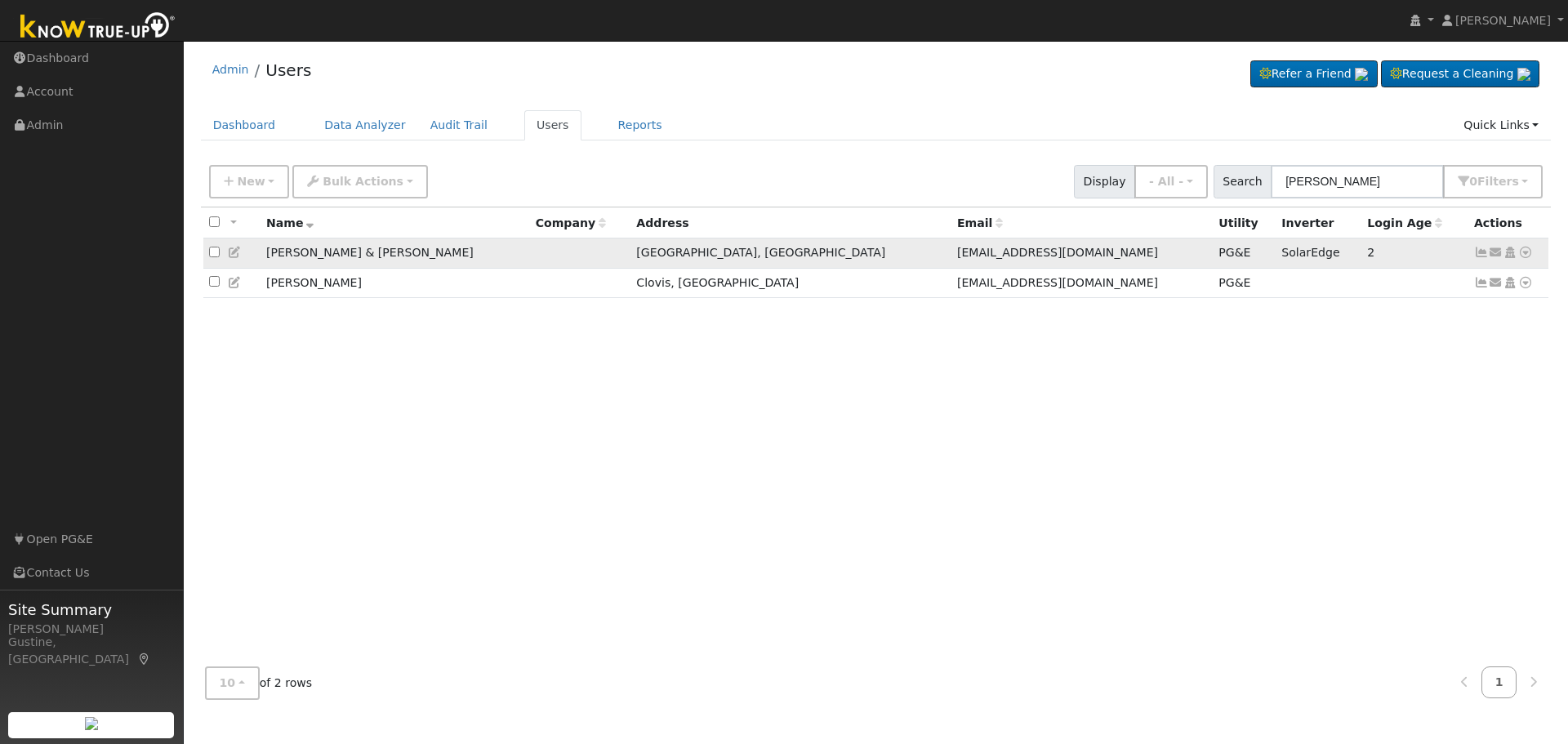
click at [1474, 255] on icon at bounding box center [1480, 252] width 14 height 12
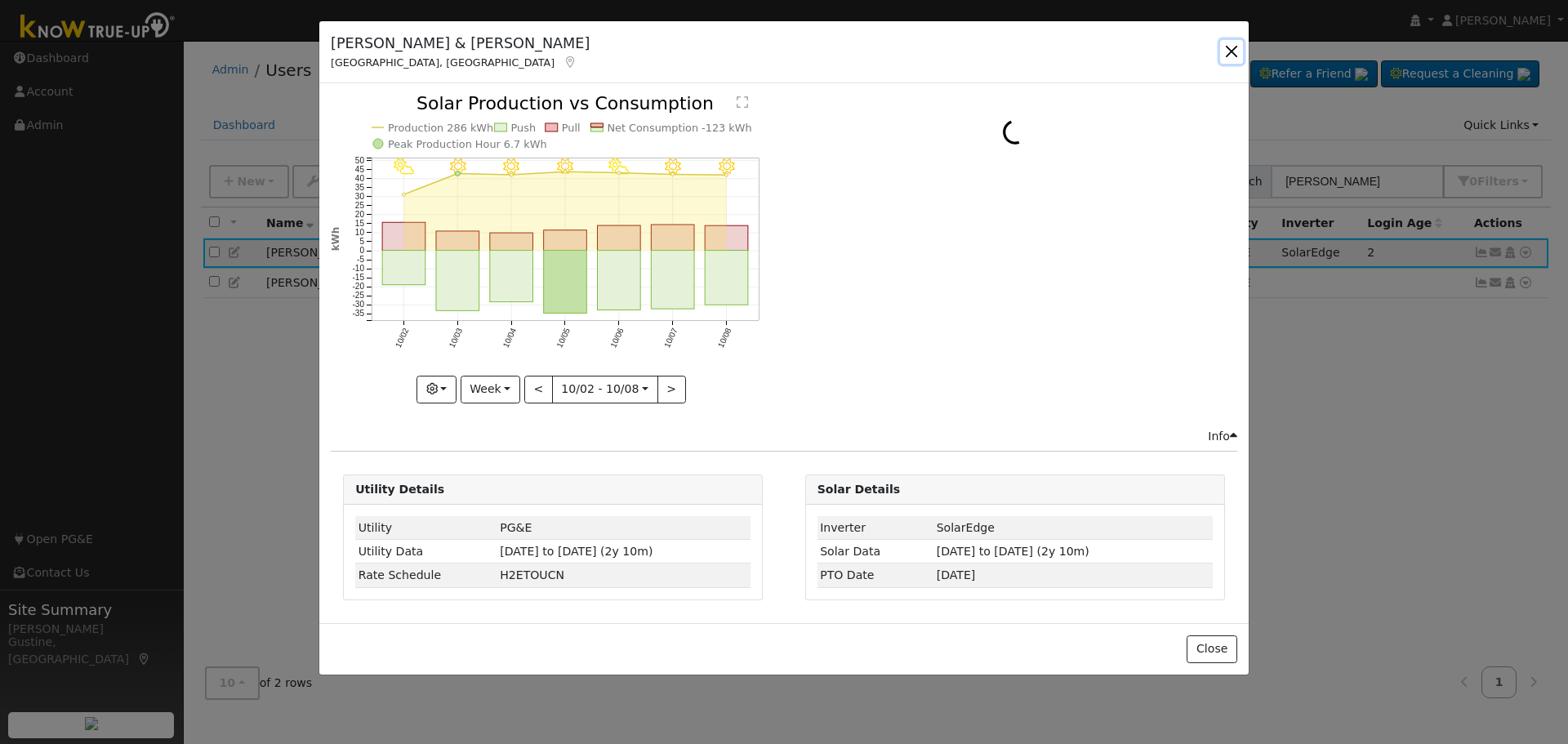
click at [1236, 54] on button "button" at bounding box center [1231, 52] width 23 height 23
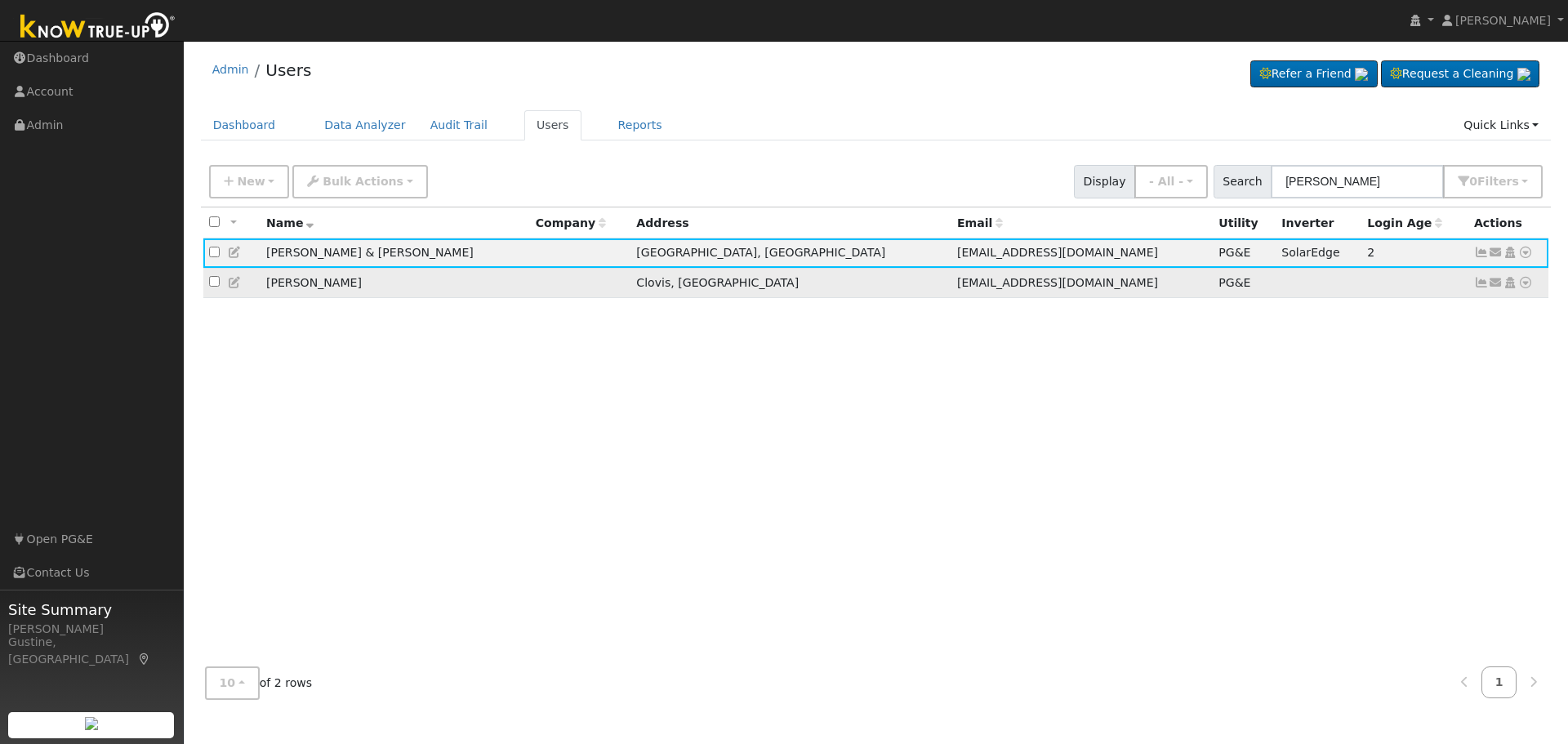
click at [1480, 286] on icon at bounding box center [1480, 282] width 14 height 12
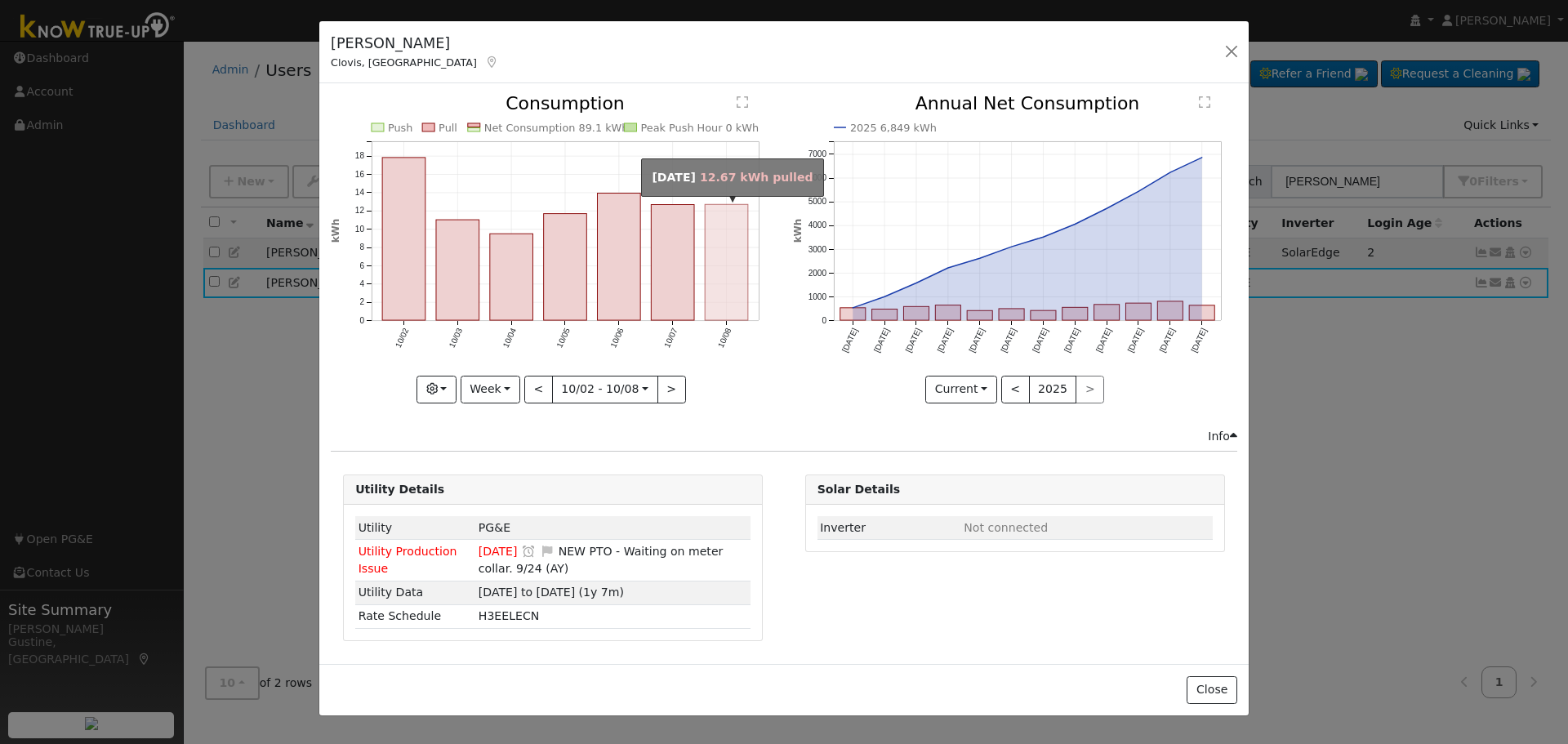
click at [737, 247] on rect "onclick=""" at bounding box center [727, 263] width 43 height 116
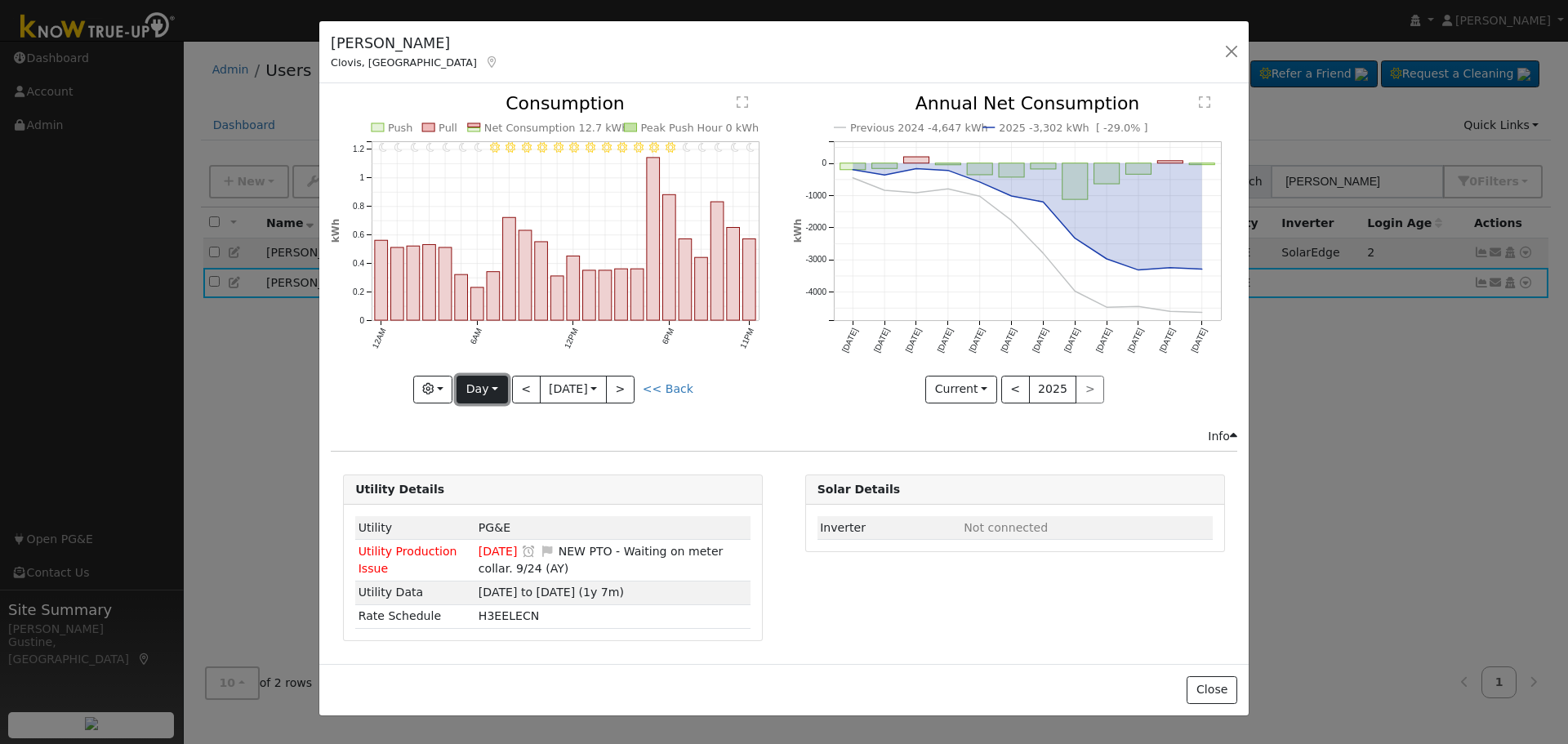
click at [496, 402] on button "Day" at bounding box center [481, 389] width 51 height 28
click at [512, 390] on button "<" at bounding box center [526, 389] width 29 height 28
type input "[DATE]"
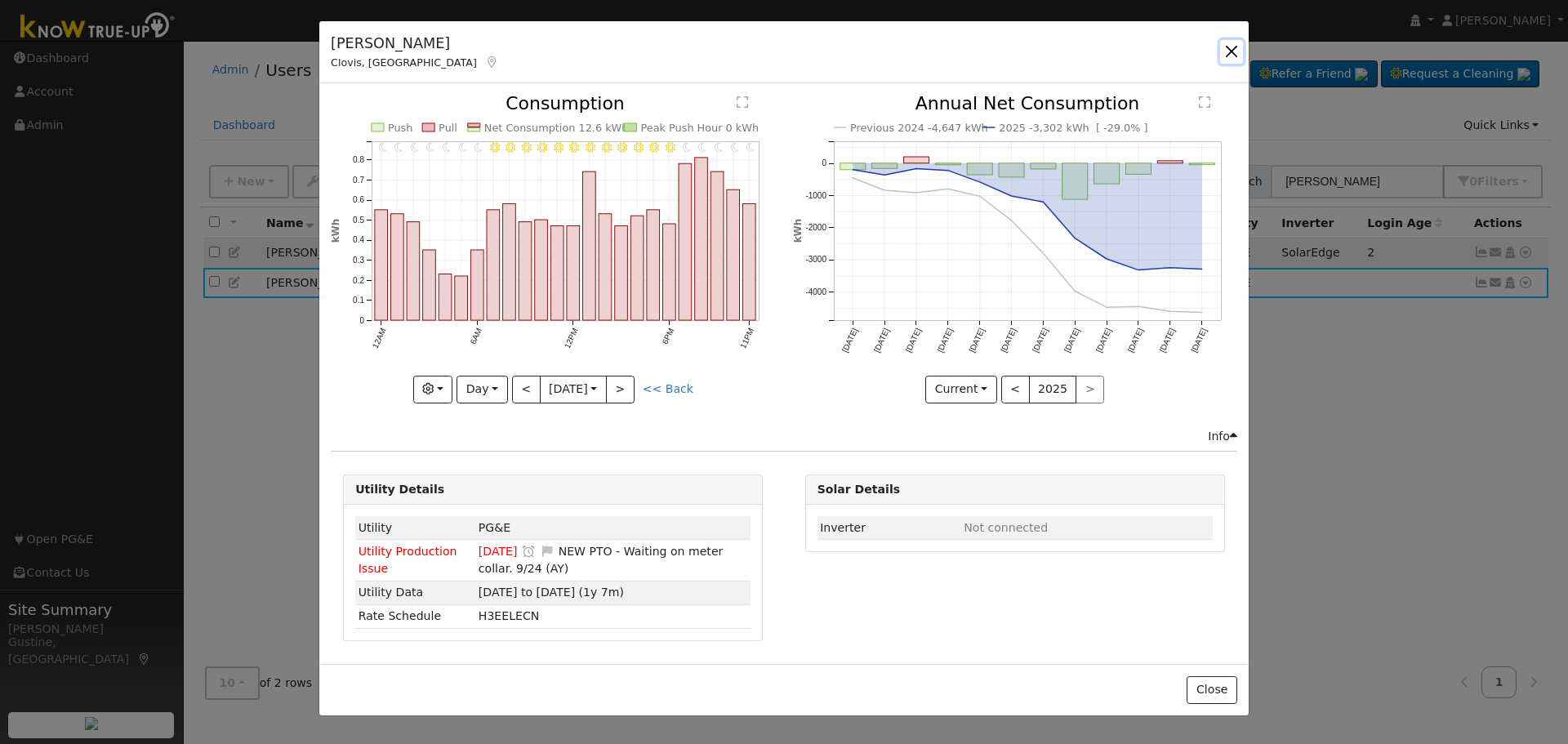
click at [1235, 55] on button "button" at bounding box center [1231, 52] width 23 height 23
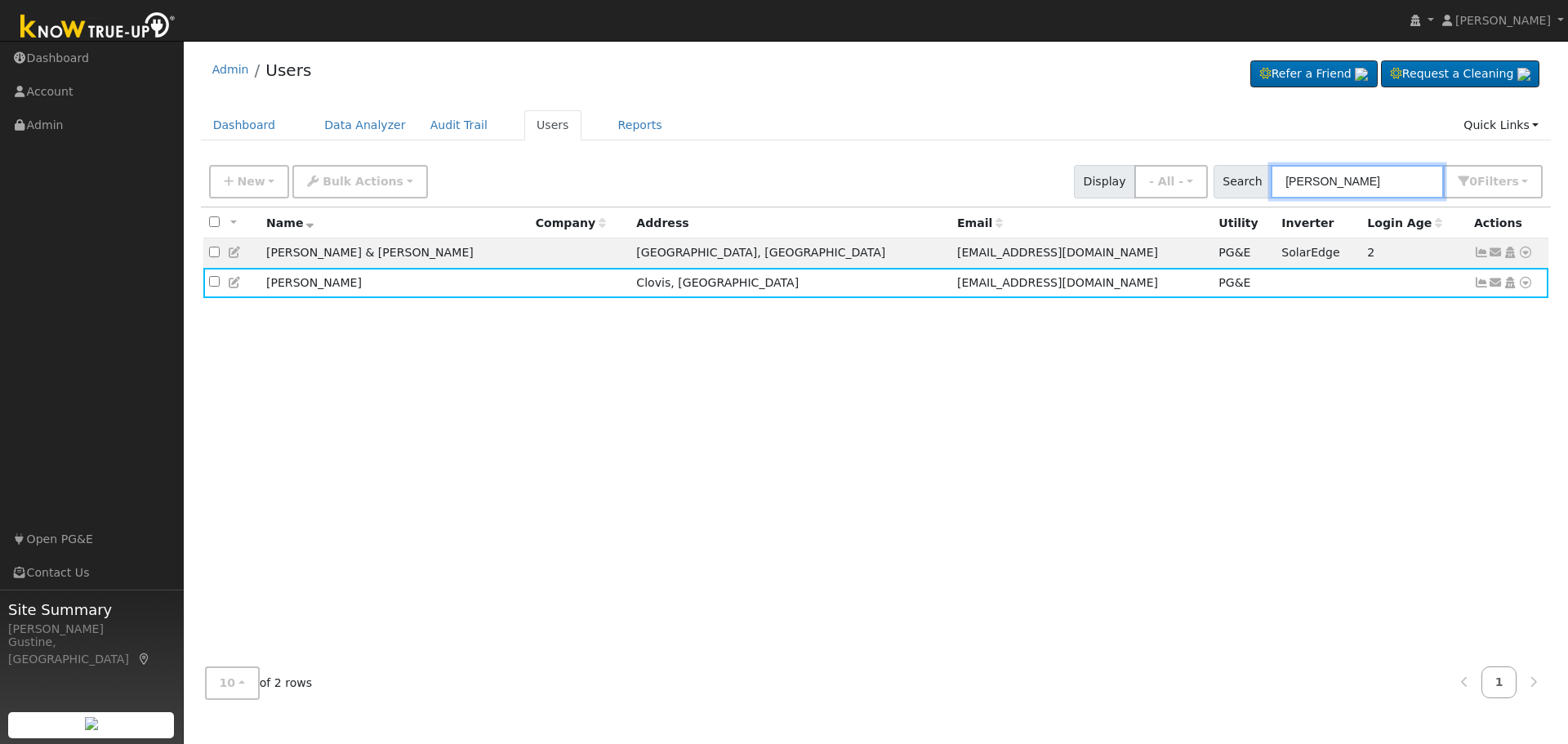
drag, startPoint x: 1348, startPoint y: 171, endPoint x: 1160, endPoint y: 157, distance: 188.5
click at [1186, 159] on div "New Add User Quick Add Quick Connect Quick Convert Lead Bulk Actions Send Email…" at bounding box center [875, 179] width 1339 height 39
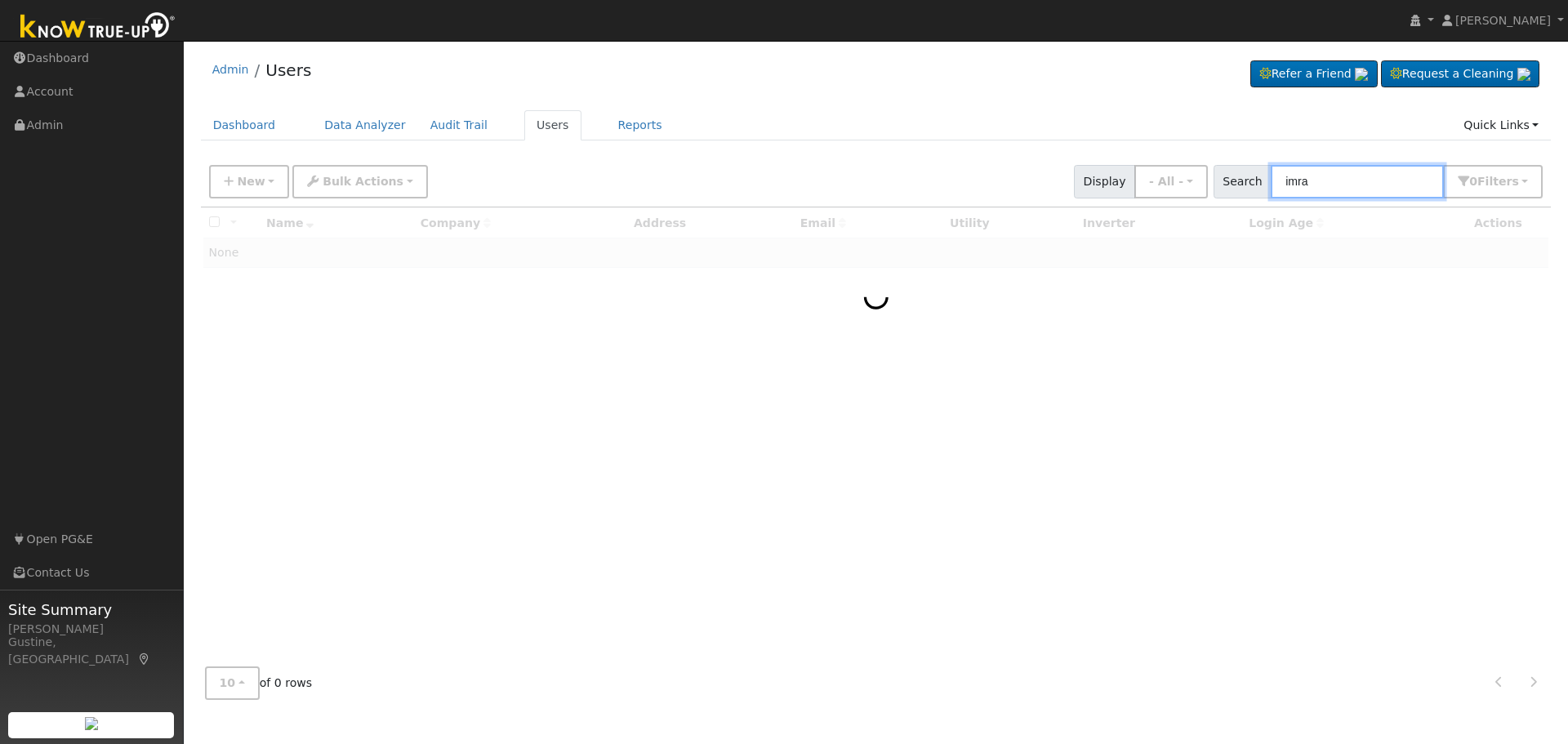
type input "imra"
